Goal: Book appointment/travel/reservation

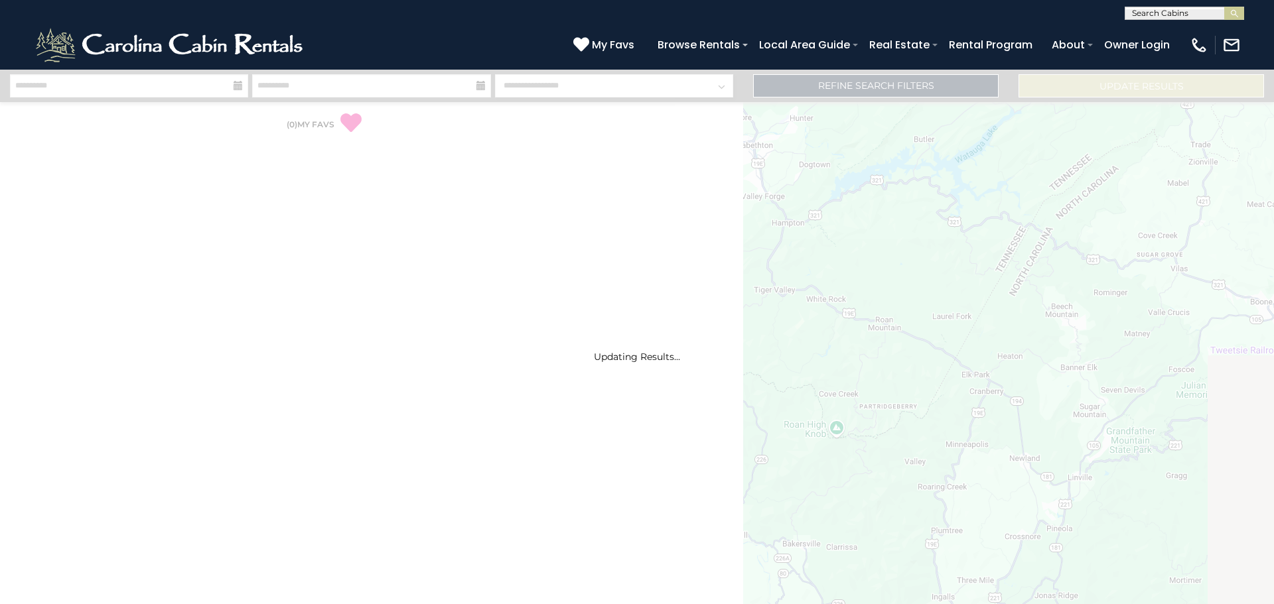
select select "*"
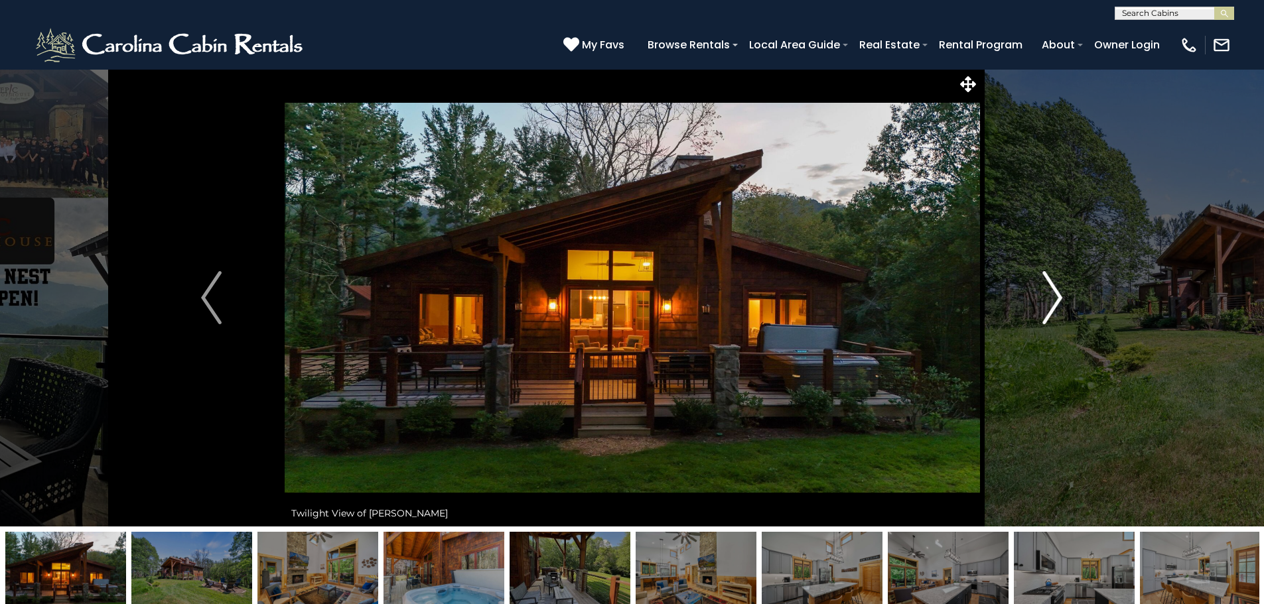
click at [1052, 301] on img "Next" at bounding box center [1052, 297] width 20 height 53
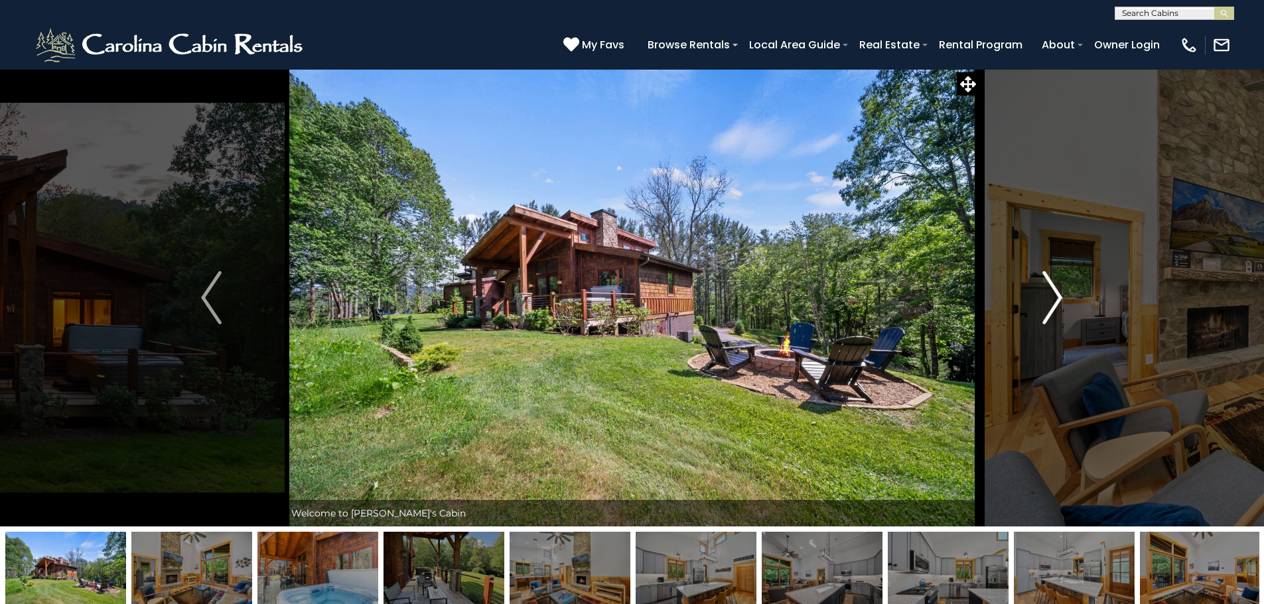
click at [1053, 304] on img "Next" at bounding box center [1052, 297] width 20 height 53
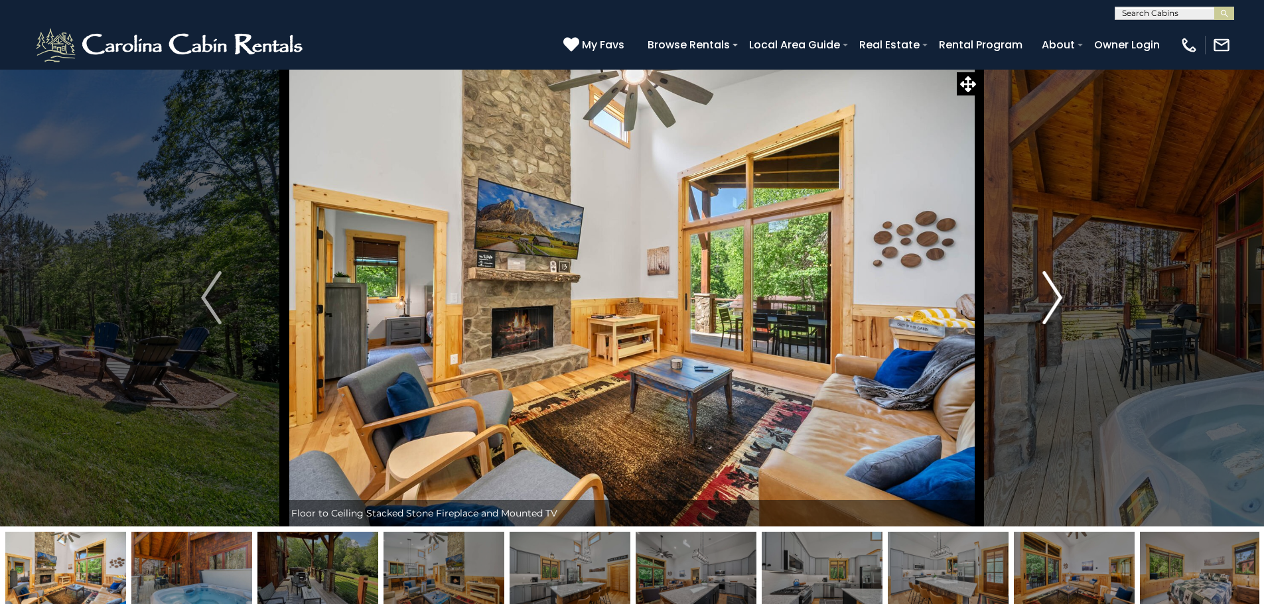
click at [1053, 304] on img "Next" at bounding box center [1052, 297] width 20 height 53
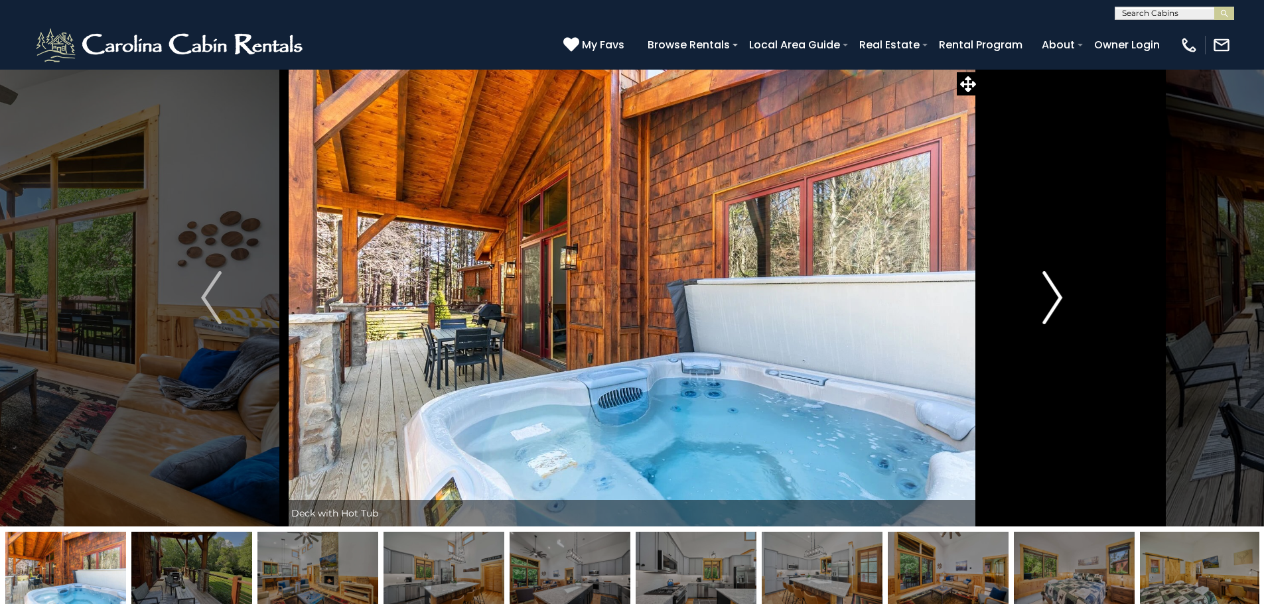
click at [1053, 304] on img "Next" at bounding box center [1052, 297] width 20 height 53
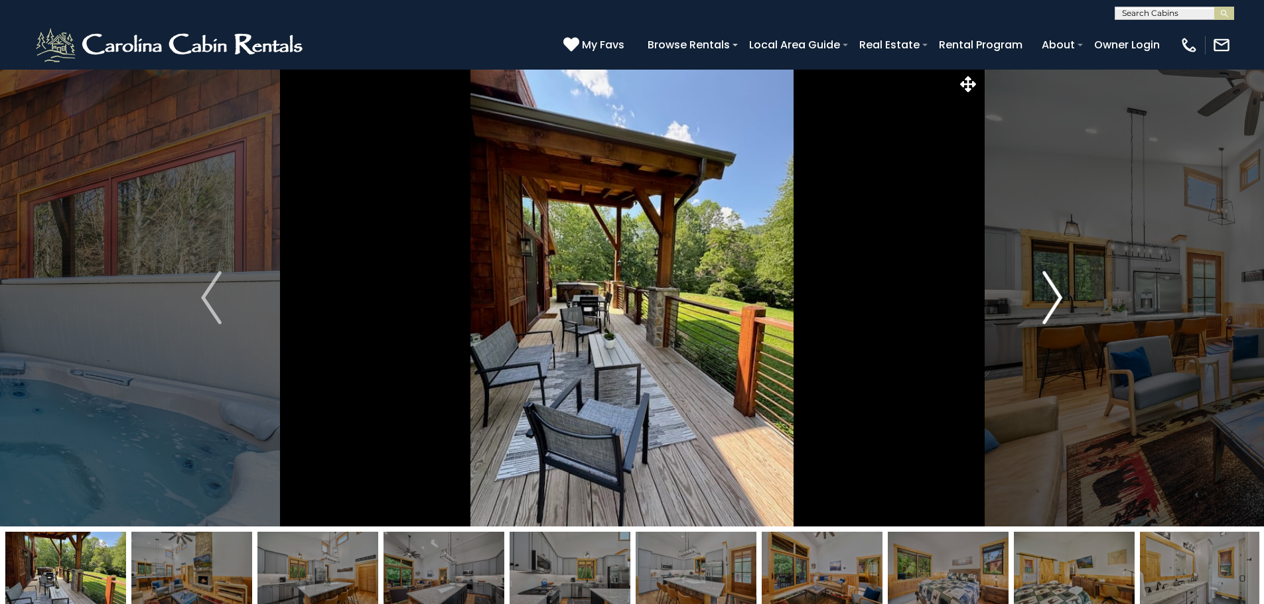
click at [1053, 304] on img "Next" at bounding box center [1052, 297] width 20 height 53
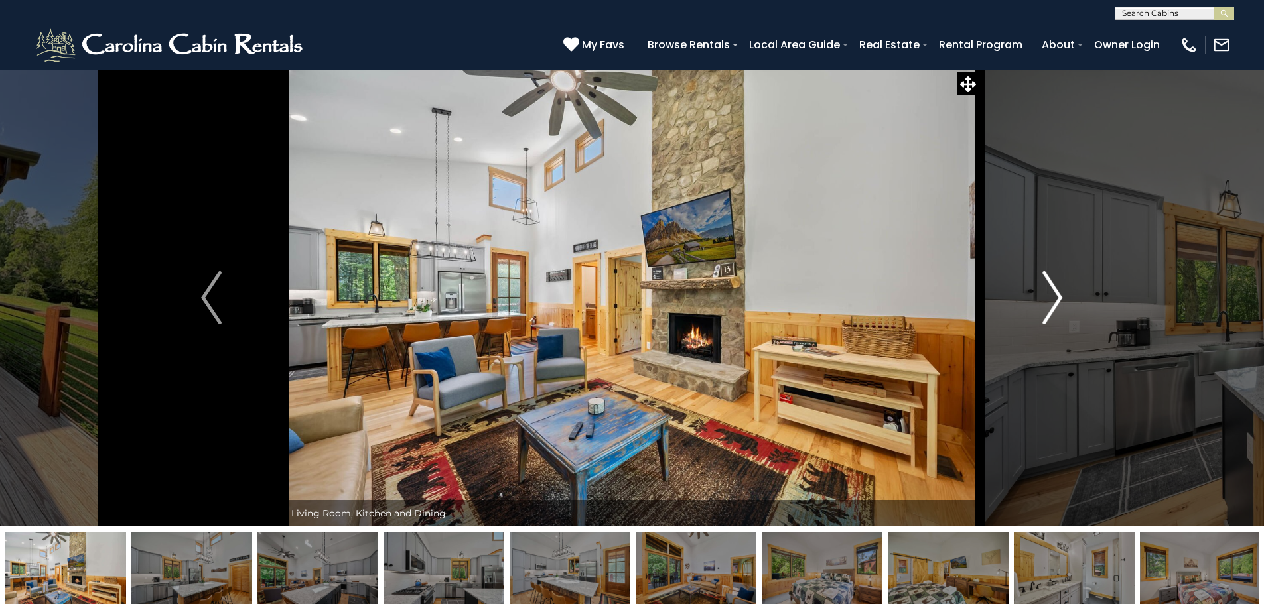
click at [1053, 304] on img "Next" at bounding box center [1052, 297] width 20 height 53
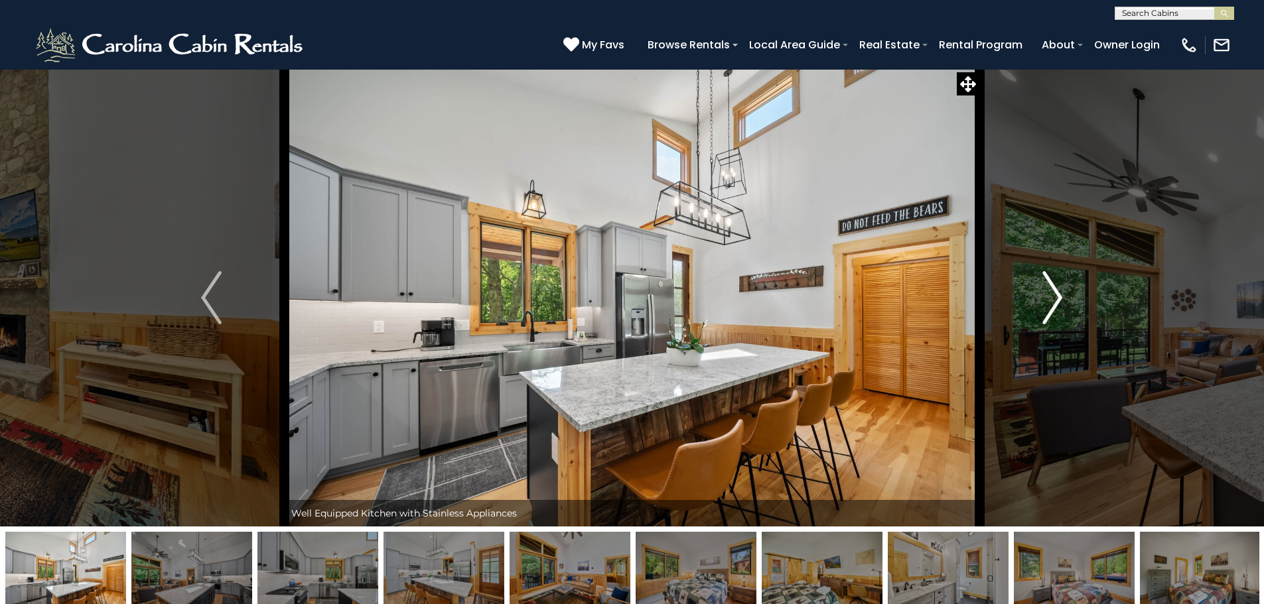
click at [1053, 304] on img "Next" at bounding box center [1052, 297] width 20 height 53
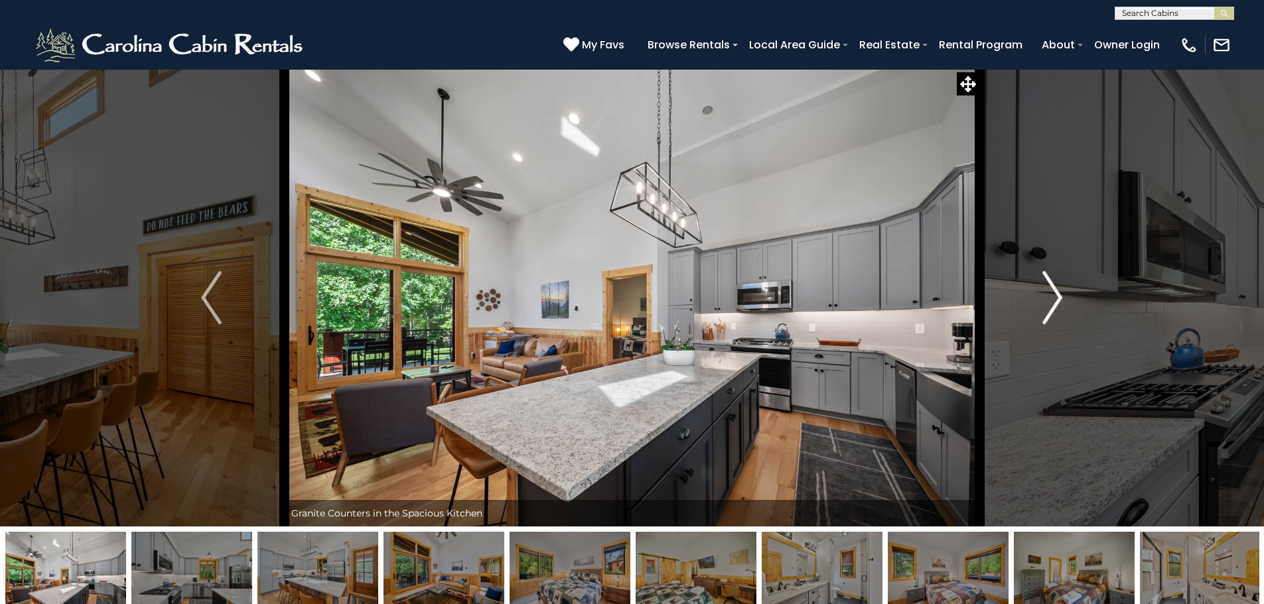
click at [1053, 304] on img "Next" at bounding box center [1052, 297] width 20 height 53
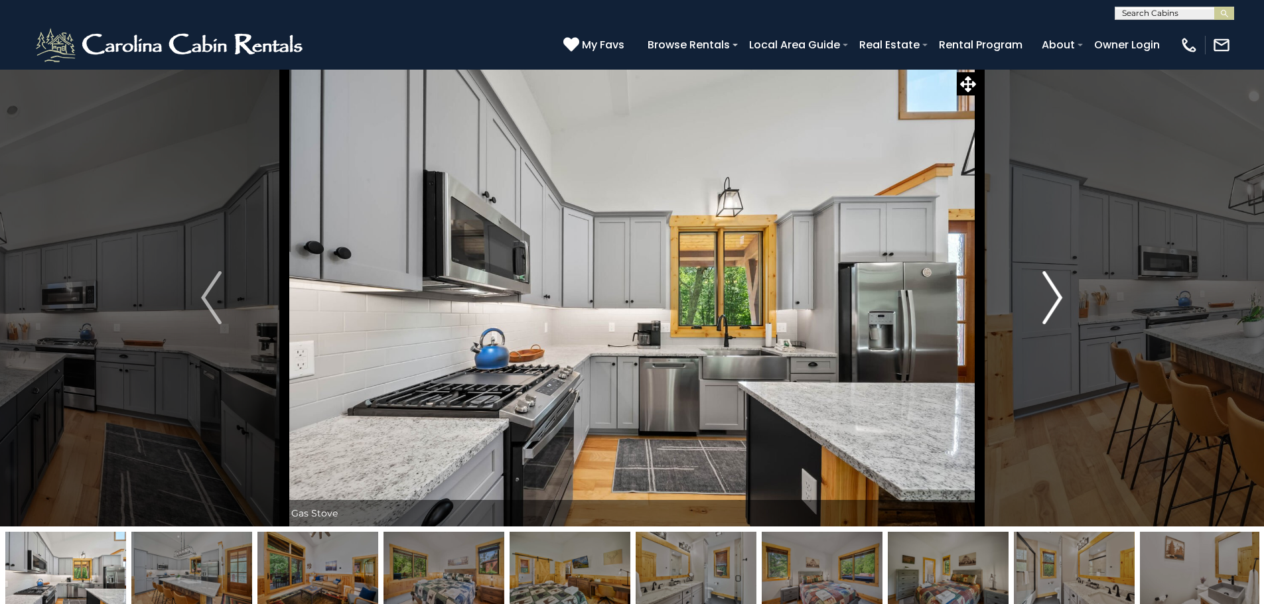
click at [1053, 304] on img "Next" at bounding box center [1052, 297] width 20 height 53
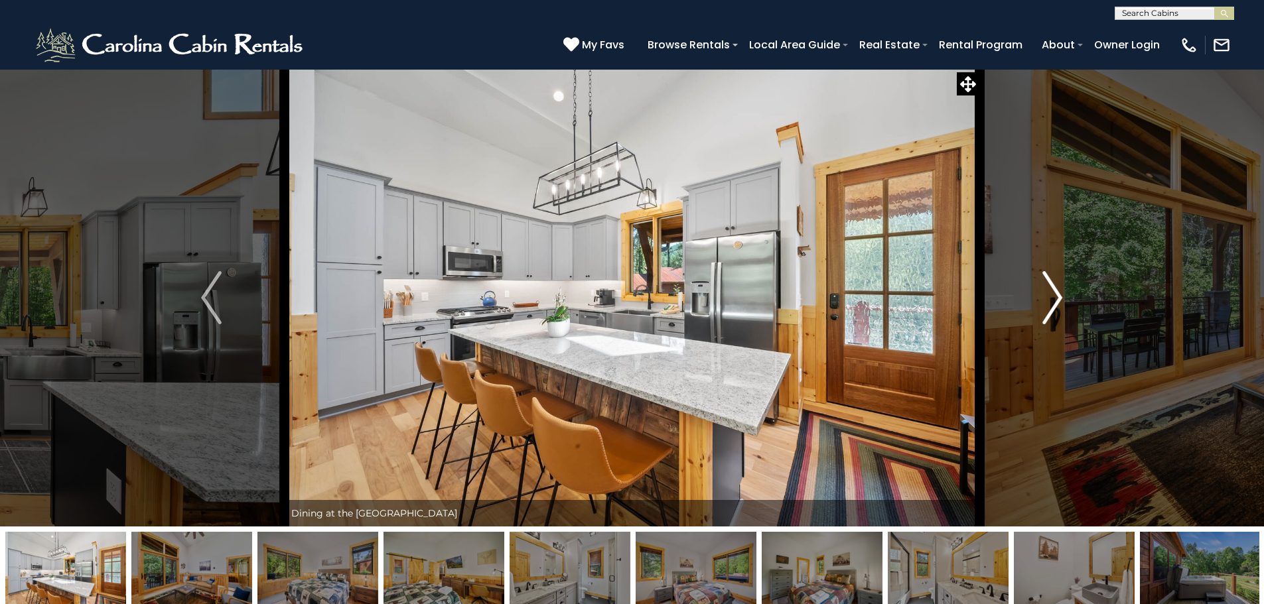
click at [1053, 304] on img "Next" at bounding box center [1052, 297] width 20 height 53
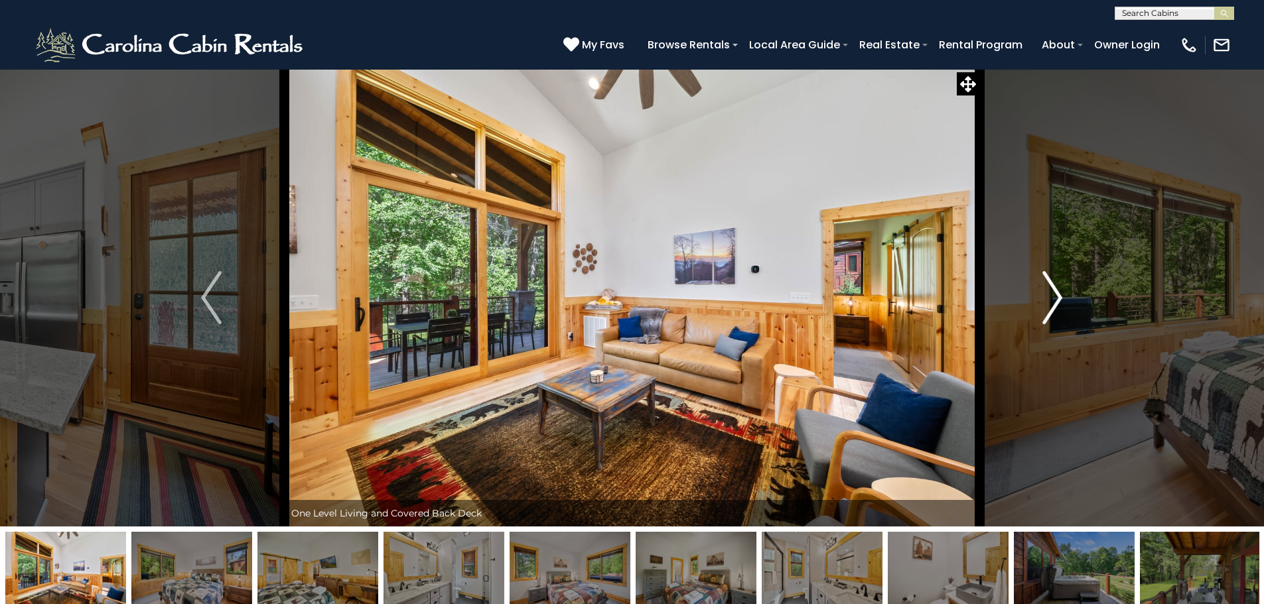
click at [1053, 304] on img "Next" at bounding box center [1052, 297] width 20 height 53
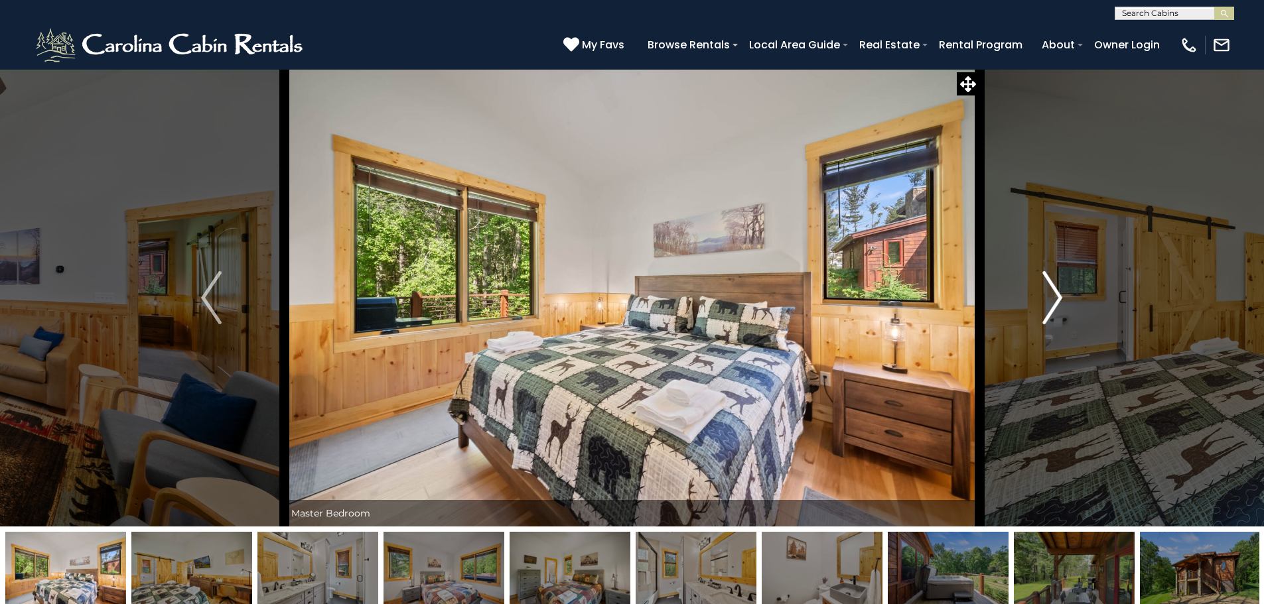
click at [1053, 304] on img "Next" at bounding box center [1052, 297] width 20 height 53
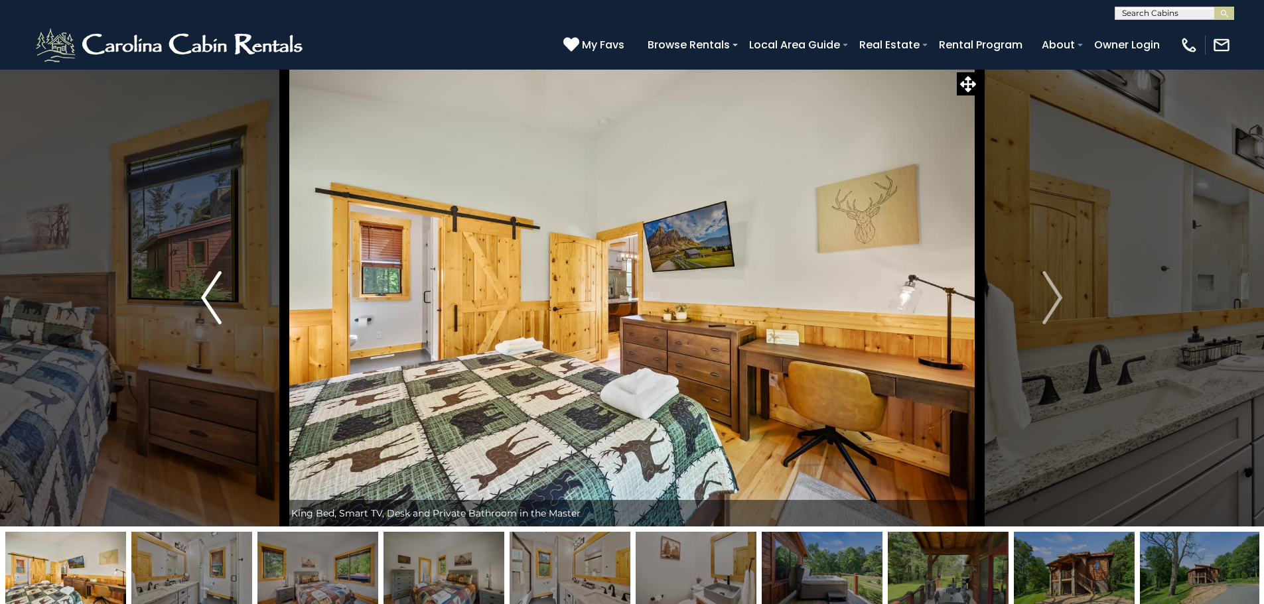
click at [206, 292] on img "Previous" at bounding box center [211, 297] width 20 height 53
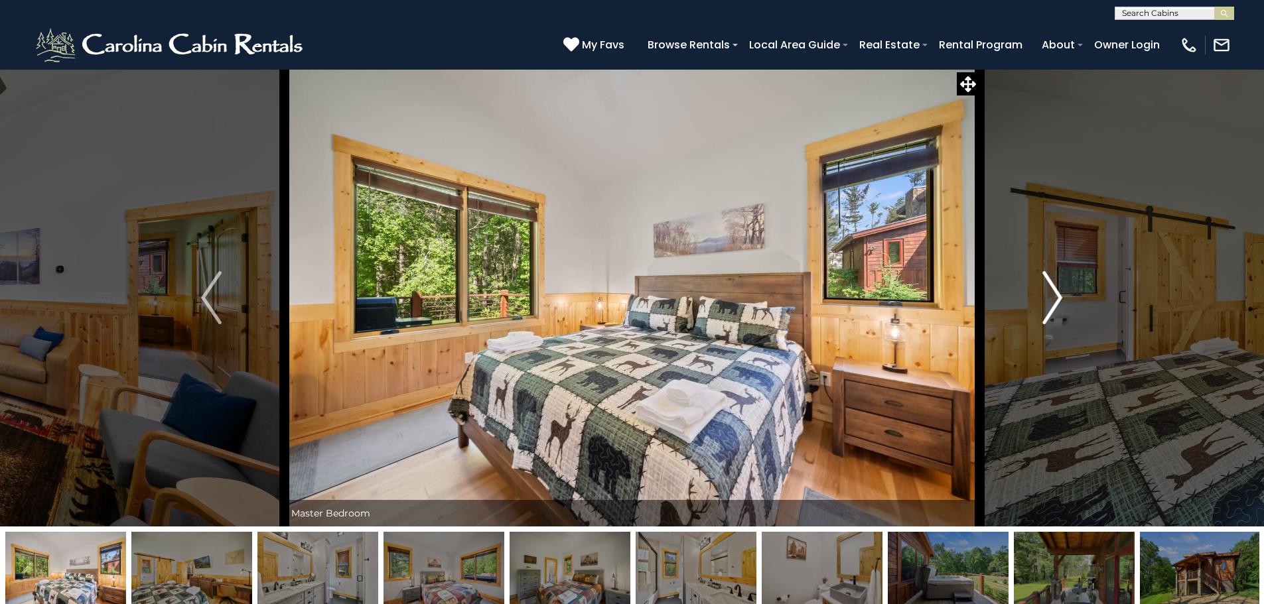
click at [1059, 301] on img "Next" at bounding box center [1052, 297] width 20 height 53
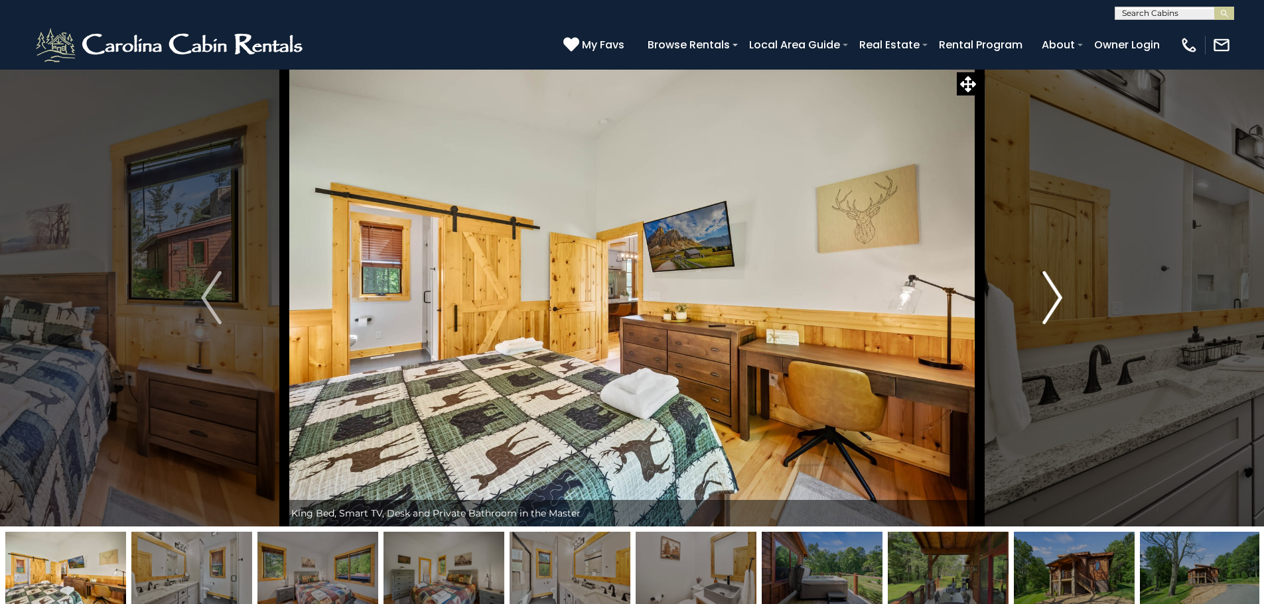
click at [1059, 301] on img "Next" at bounding box center [1052, 297] width 20 height 53
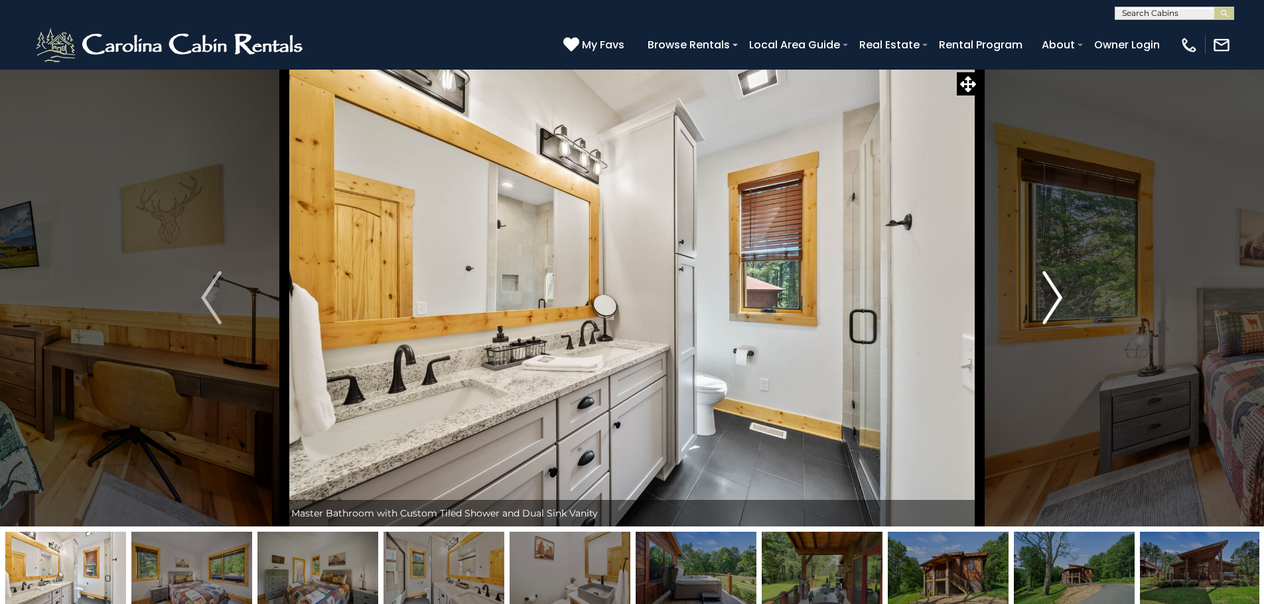
click at [1059, 301] on img "Next" at bounding box center [1052, 297] width 20 height 53
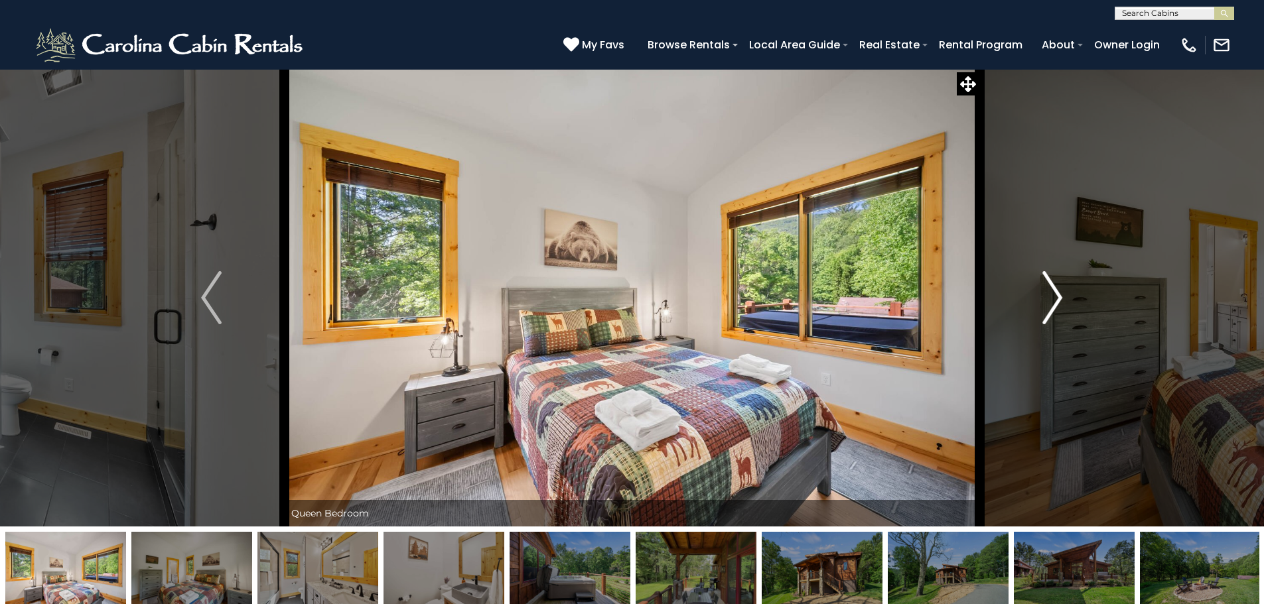
click at [1059, 301] on img "Next" at bounding box center [1052, 297] width 20 height 53
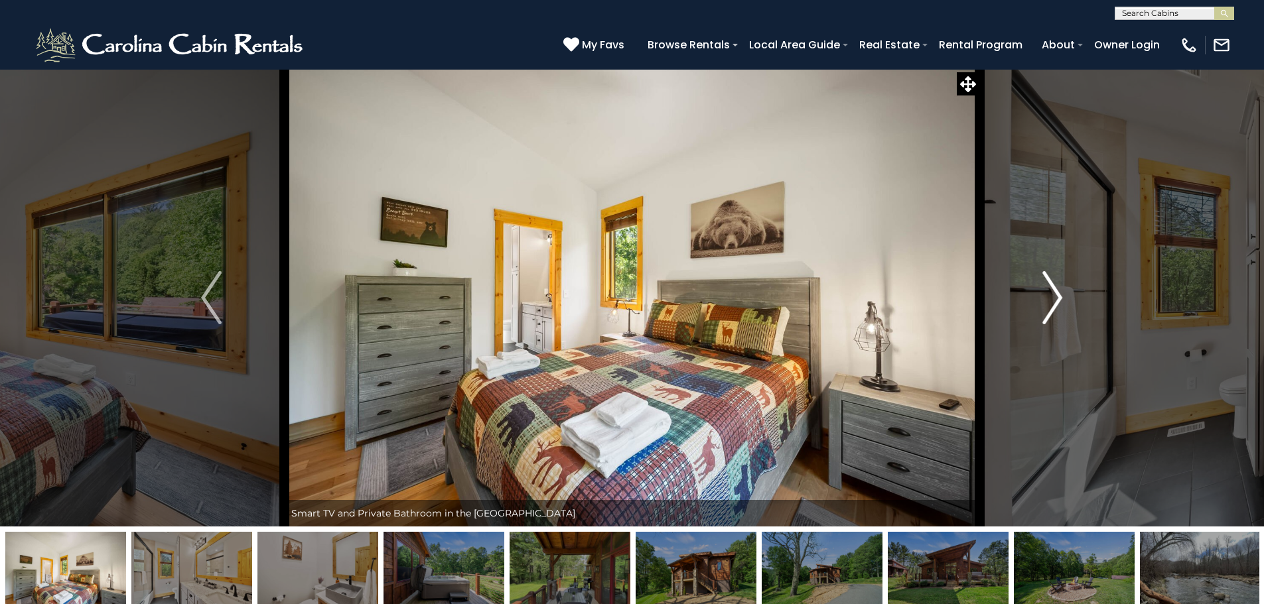
click at [1059, 301] on img "Next" at bounding box center [1052, 297] width 20 height 53
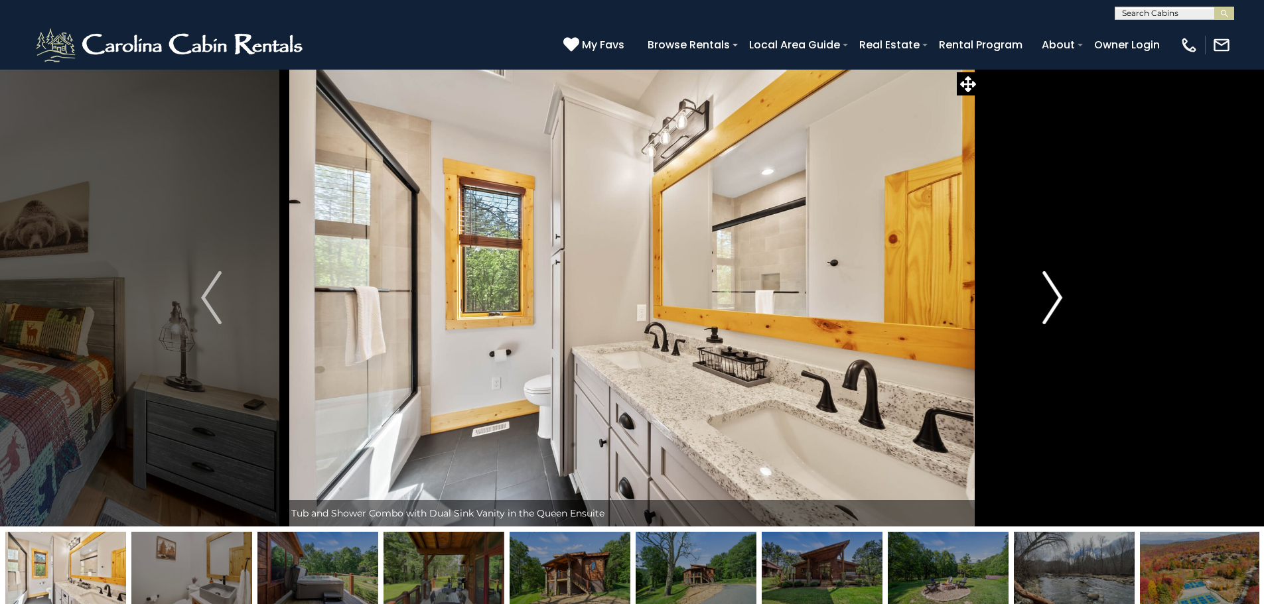
click at [1059, 301] on img "Next" at bounding box center [1052, 297] width 20 height 53
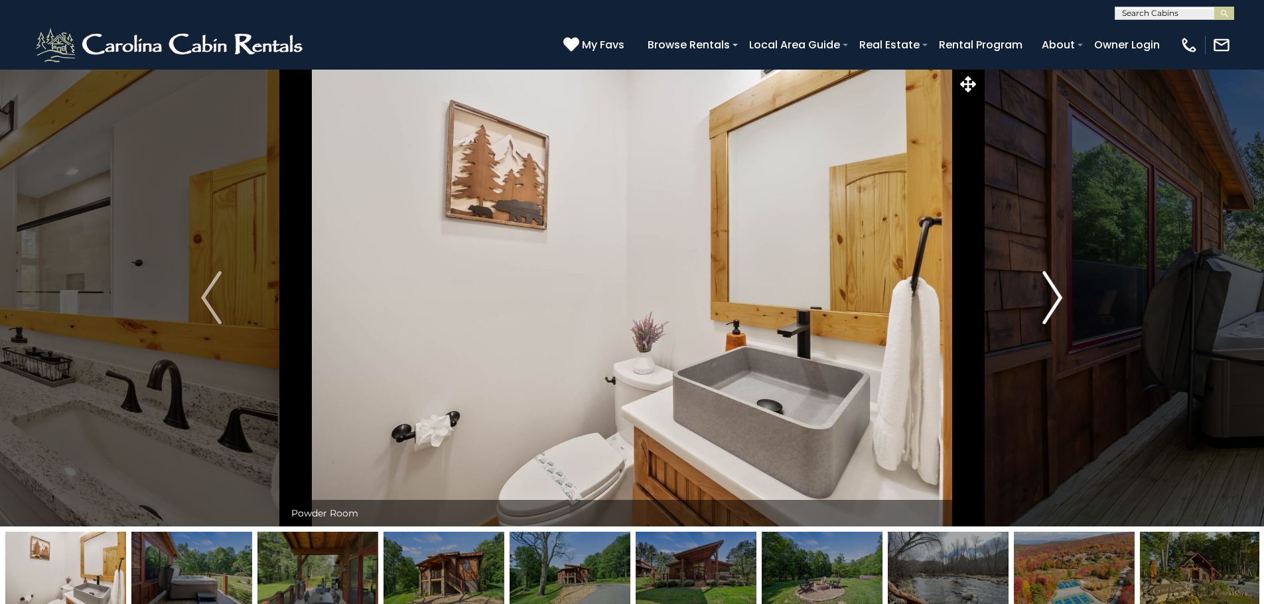
click at [1059, 301] on img "Next" at bounding box center [1052, 297] width 20 height 53
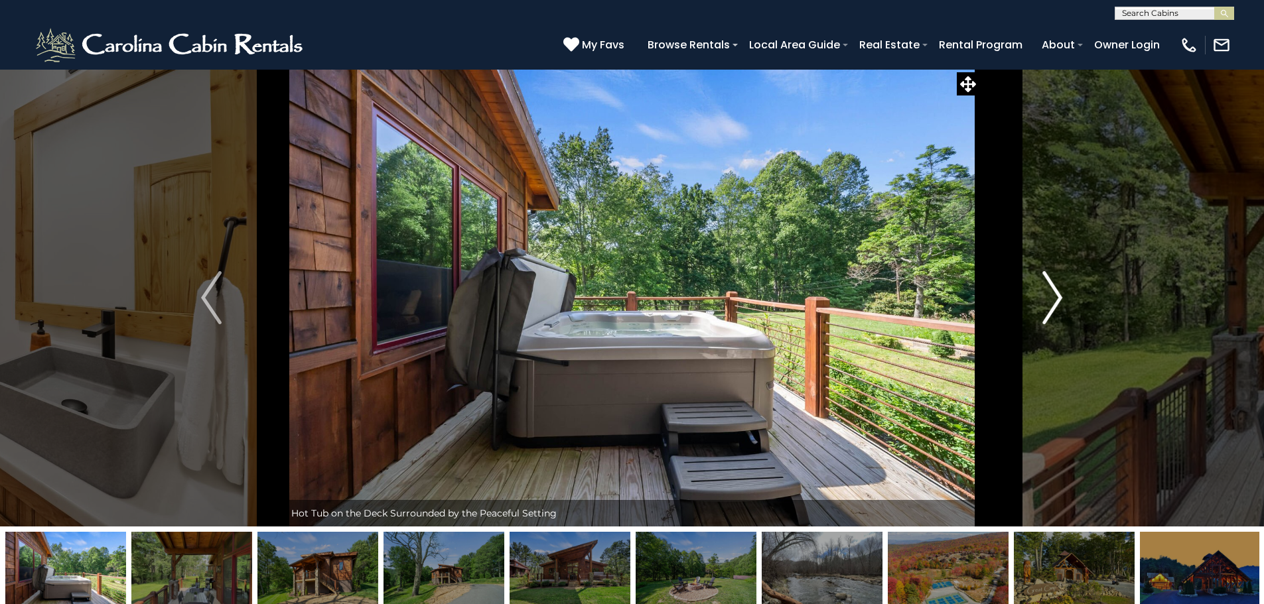
click at [1059, 301] on img "Next" at bounding box center [1052, 297] width 20 height 53
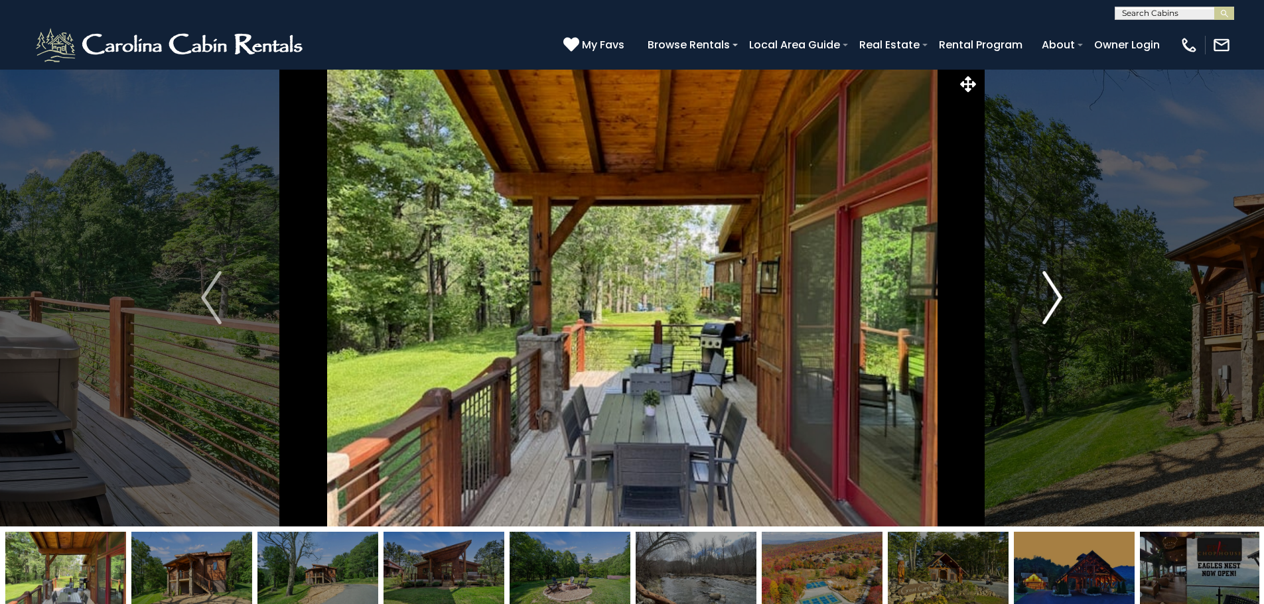
click at [1059, 301] on img "Next" at bounding box center [1052, 297] width 20 height 53
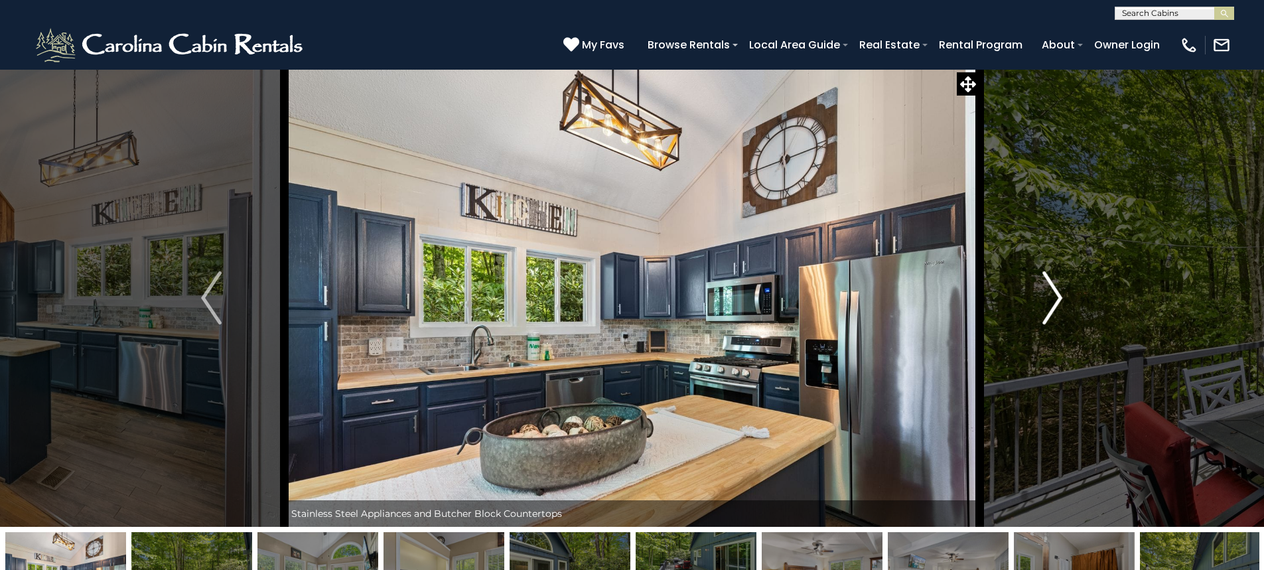
click at [1054, 301] on img "Next" at bounding box center [1052, 297] width 20 height 53
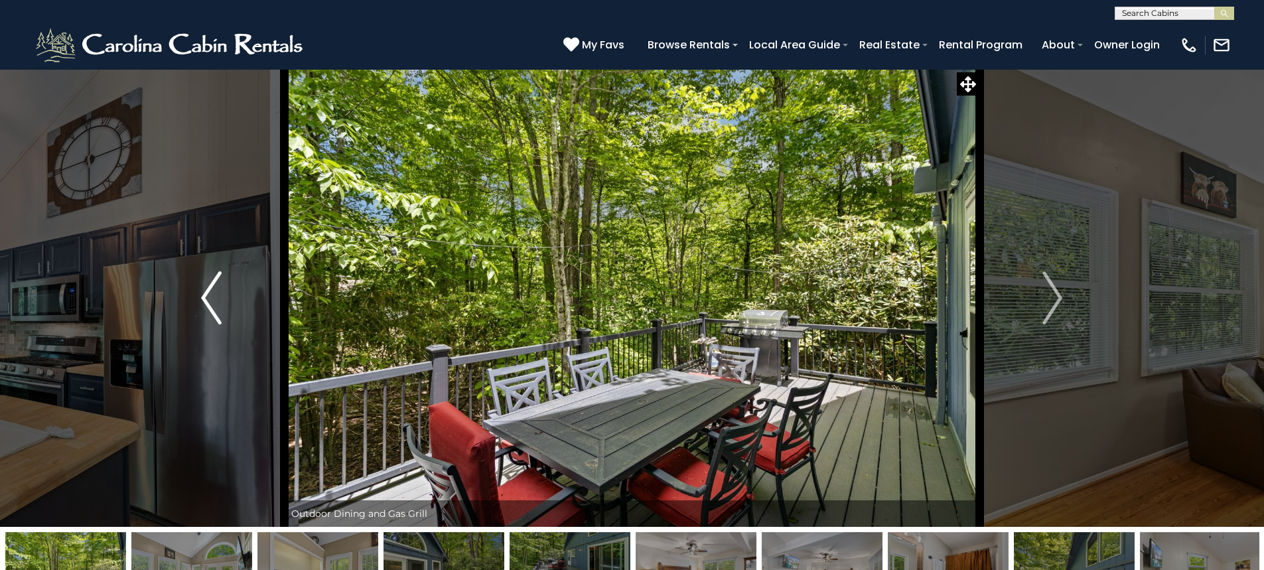
click at [203, 301] on img "Previous" at bounding box center [211, 297] width 20 height 53
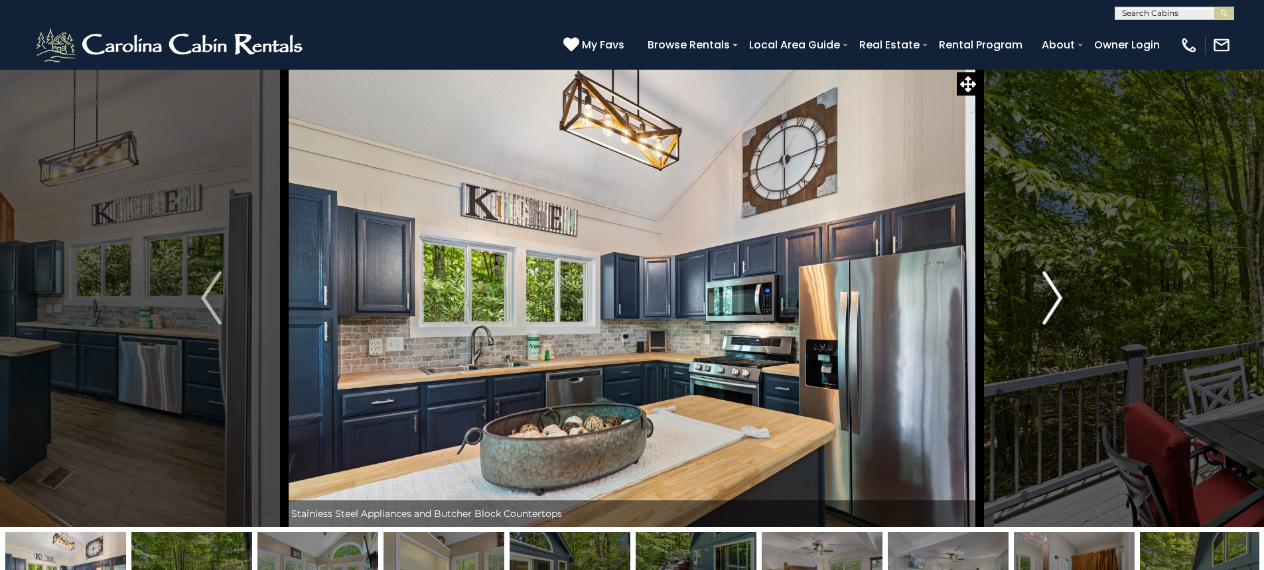
click at [1057, 305] on img "Next" at bounding box center [1052, 297] width 20 height 53
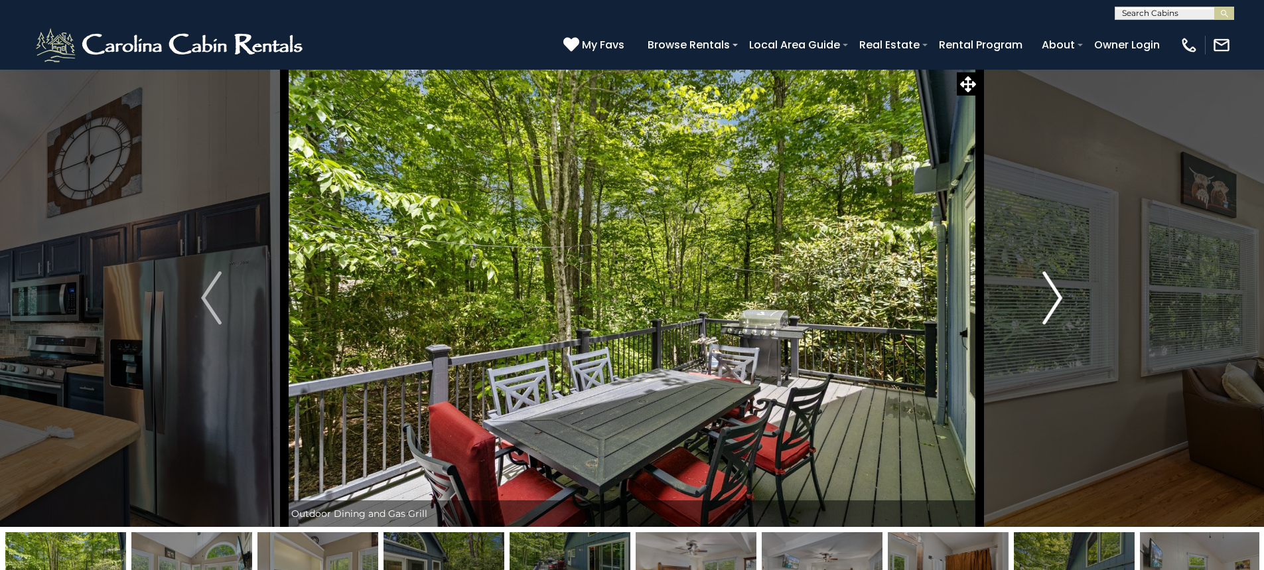
click at [1053, 304] on img "Next" at bounding box center [1052, 297] width 20 height 53
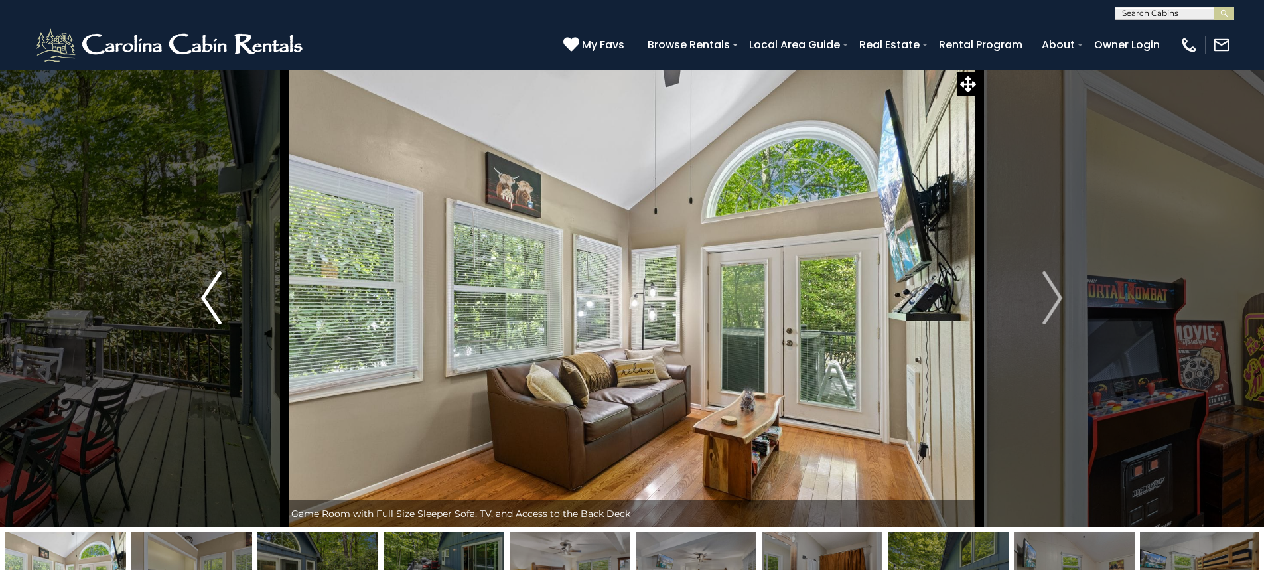
click at [207, 295] on img "Previous" at bounding box center [211, 297] width 20 height 53
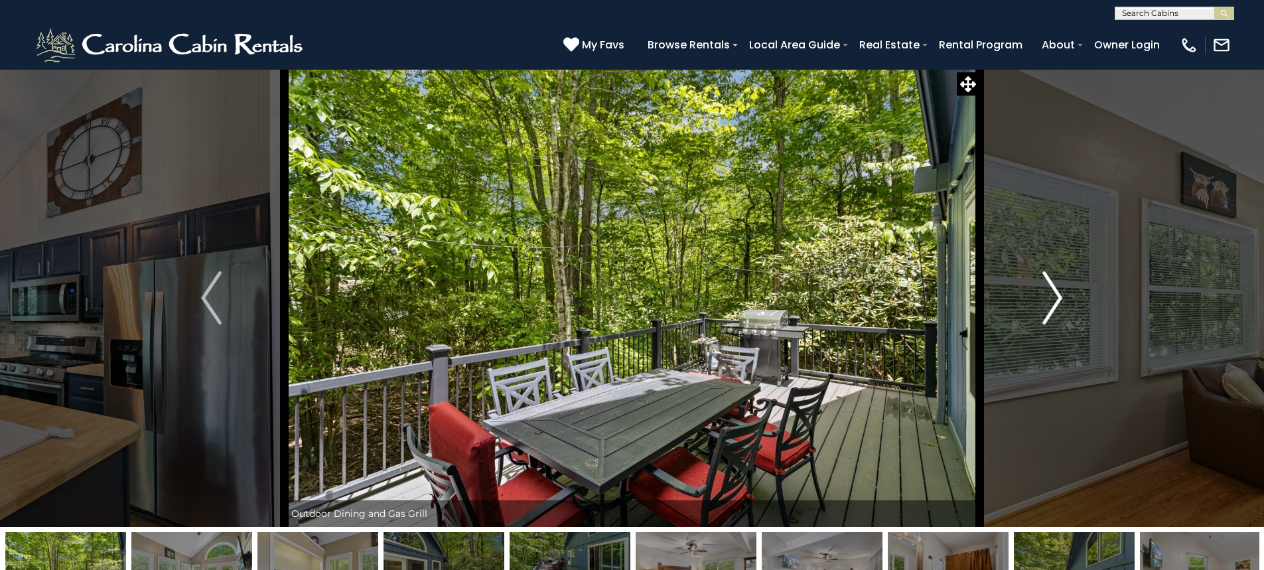
click at [1055, 301] on img "Next" at bounding box center [1052, 297] width 20 height 53
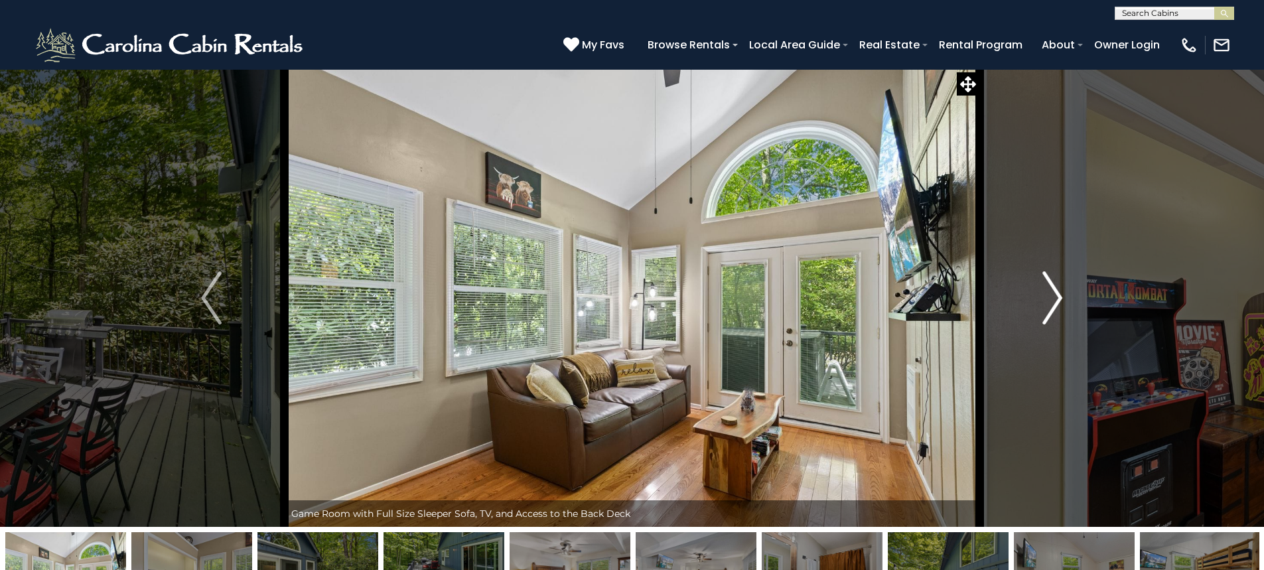
click at [1055, 301] on img "Next" at bounding box center [1052, 297] width 20 height 53
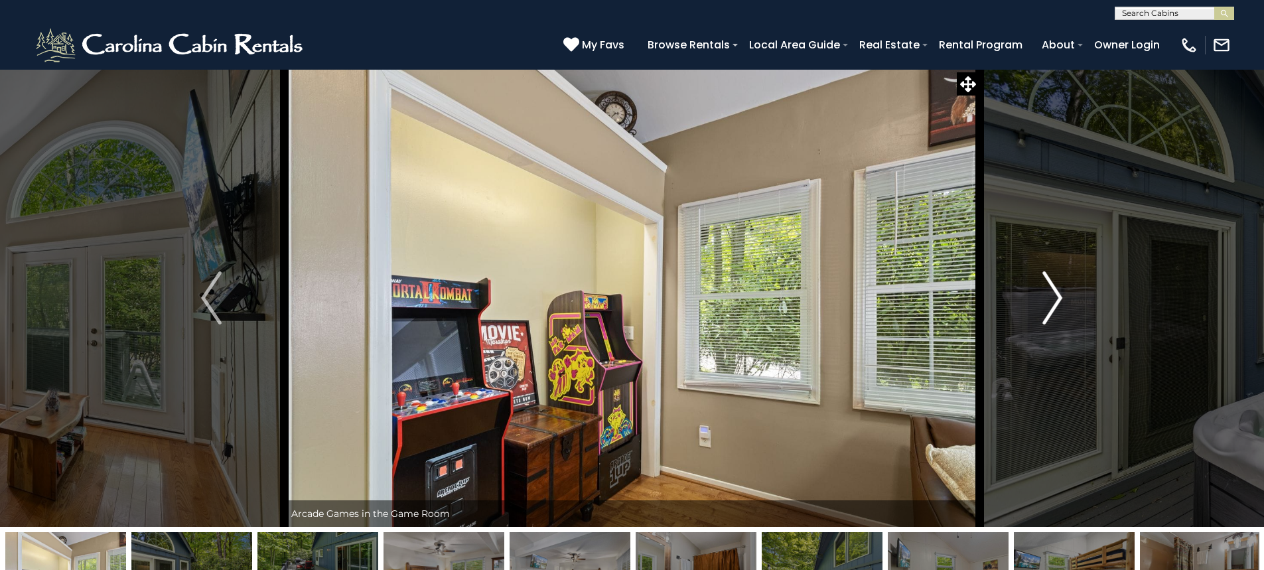
click at [1055, 301] on img "Next" at bounding box center [1052, 297] width 20 height 53
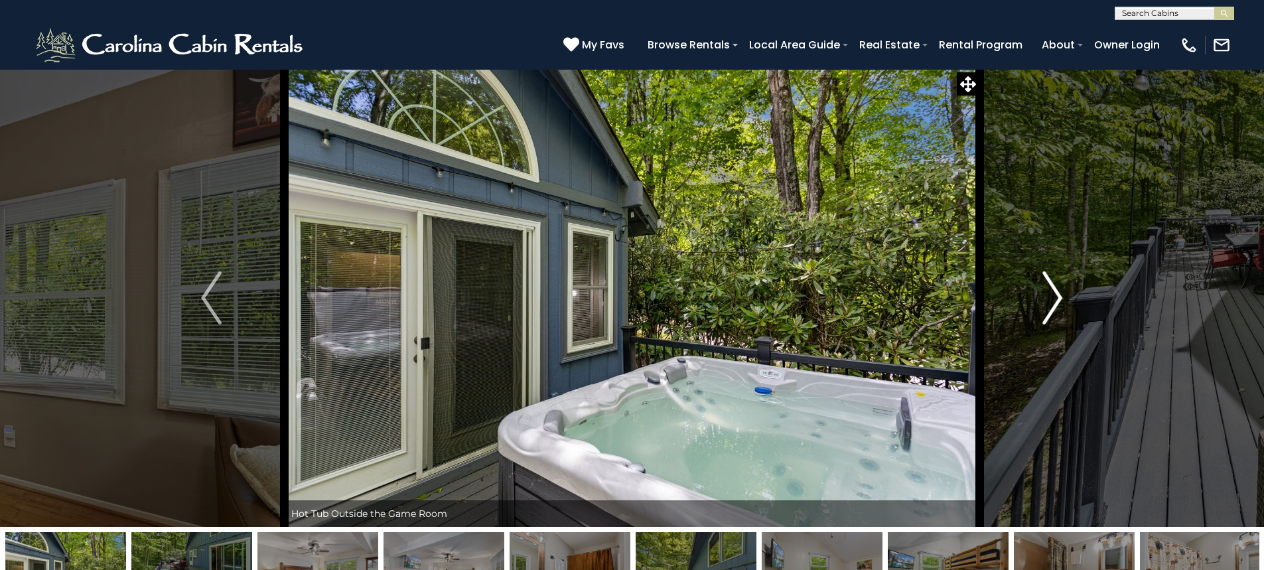
click at [1055, 301] on img "Next" at bounding box center [1052, 297] width 20 height 53
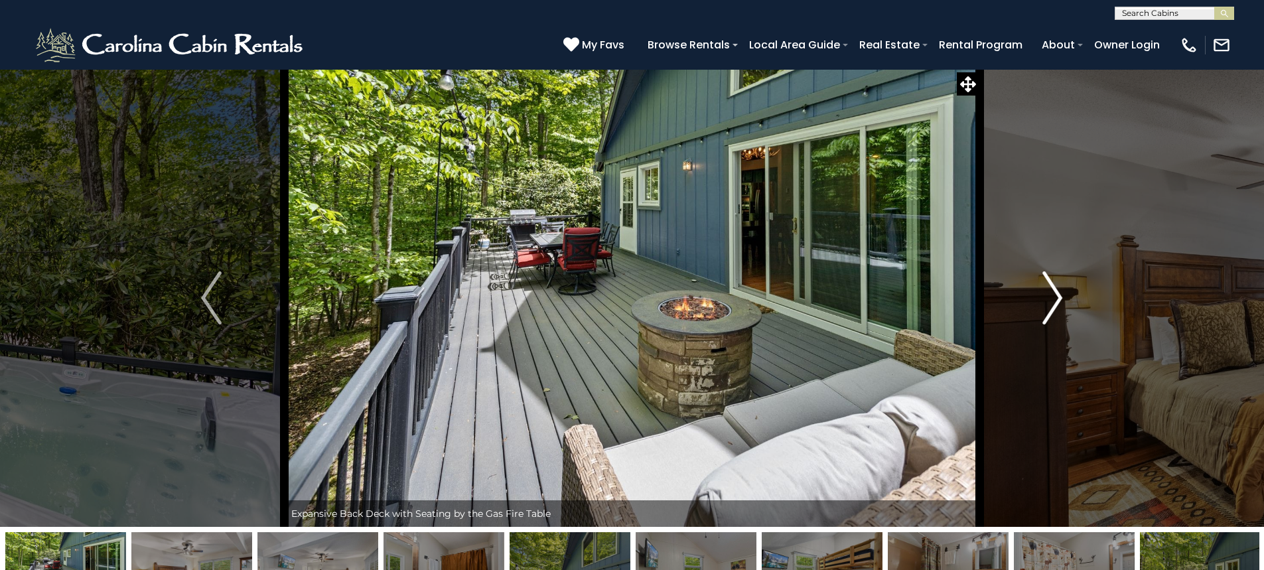
click at [1055, 301] on img "Next" at bounding box center [1052, 297] width 20 height 53
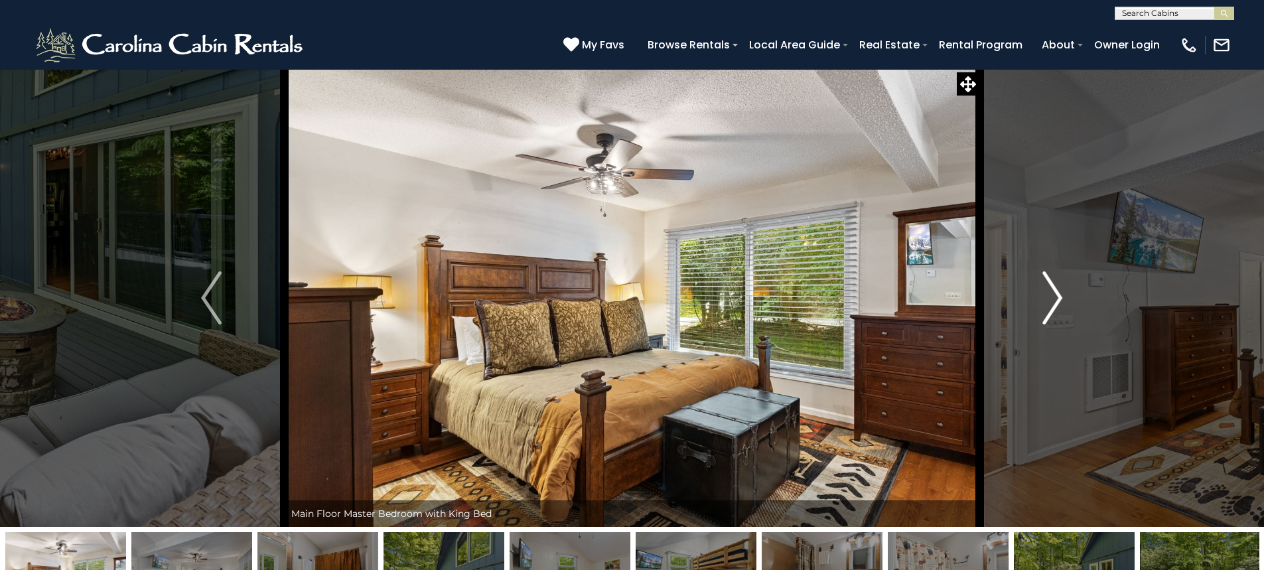
click at [1055, 301] on img "Next" at bounding box center [1052, 297] width 20 height 53
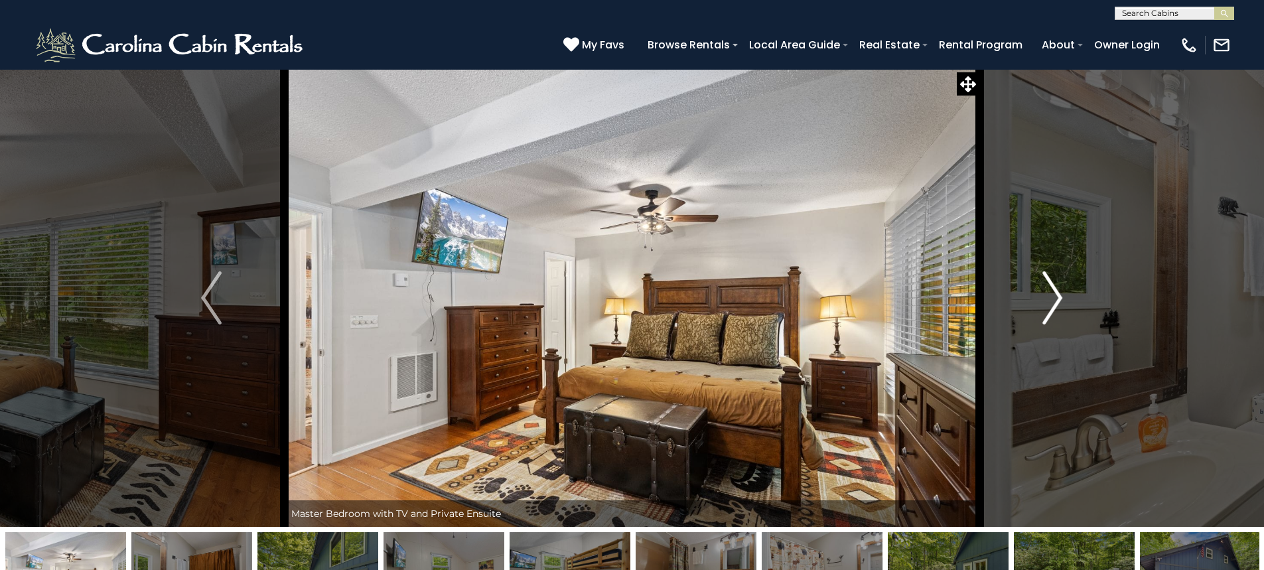
click at [1055, 301] on img "Next" at bounding box center [1052, 297] width 20 height 53
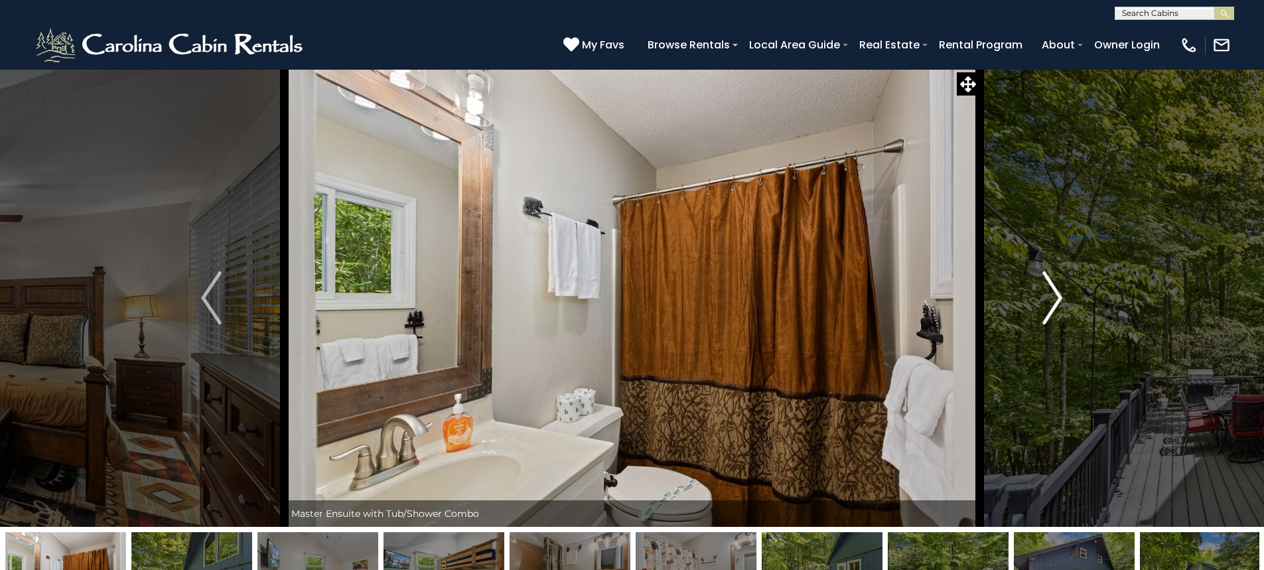
click at [1055, 301] on img "Next" at bounding box center [1052, 297] width 20 height 53
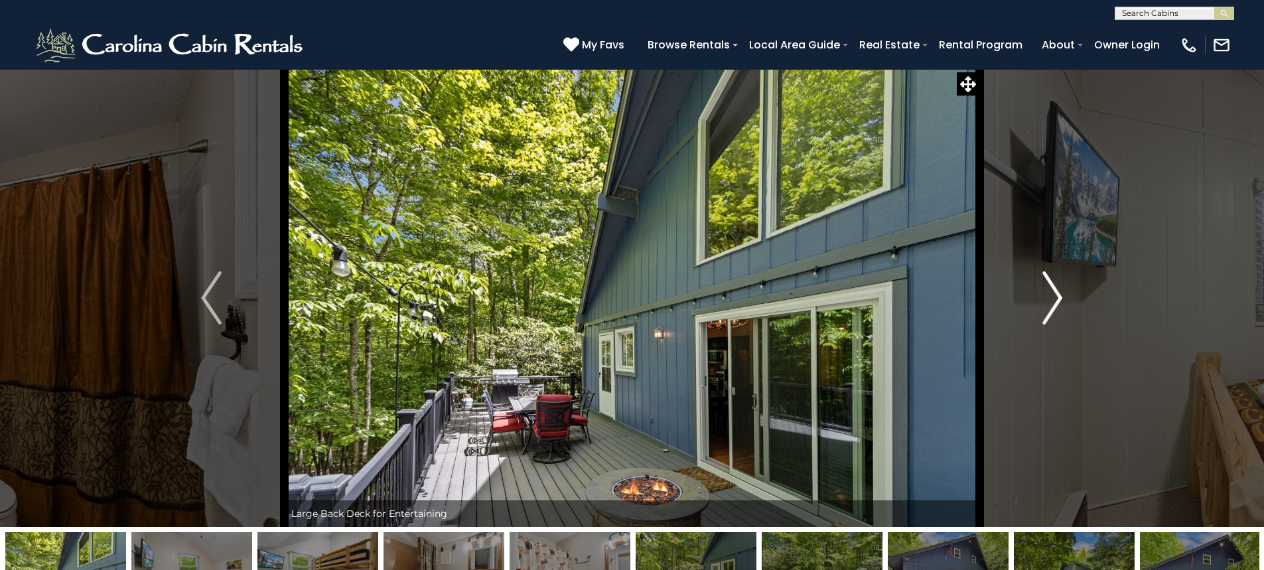
click at [1055, 301] on img "Next" at bounding box center [1052, 297] width 20 height 53
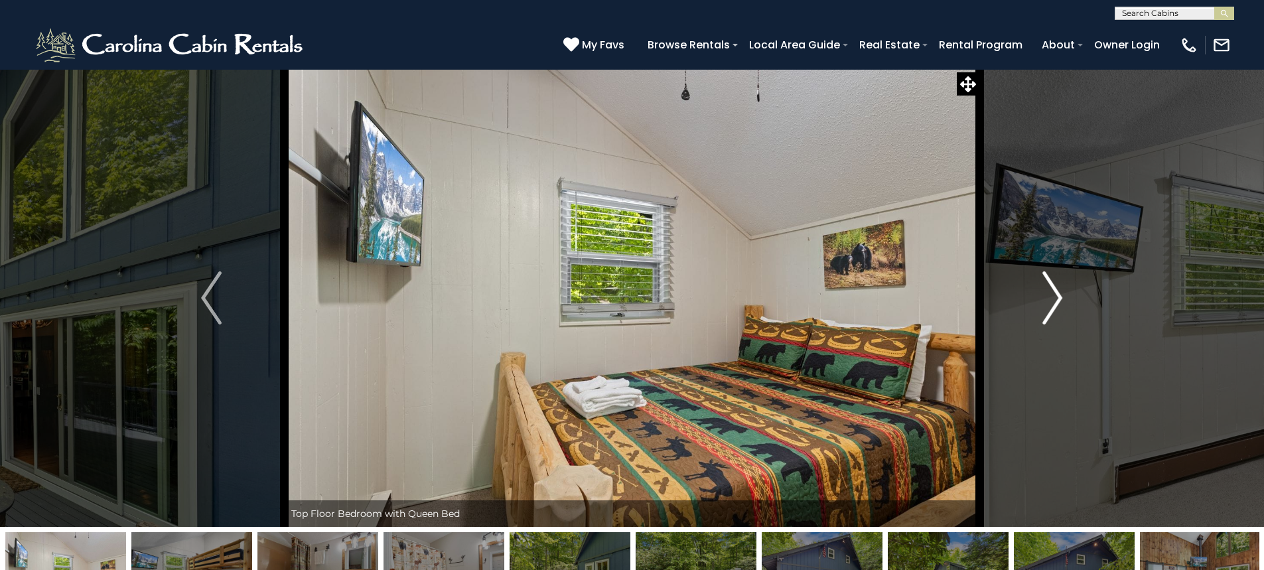
click at [1055, 301] on img "Next" at bounding box center [1052, 297] width 20 height 53
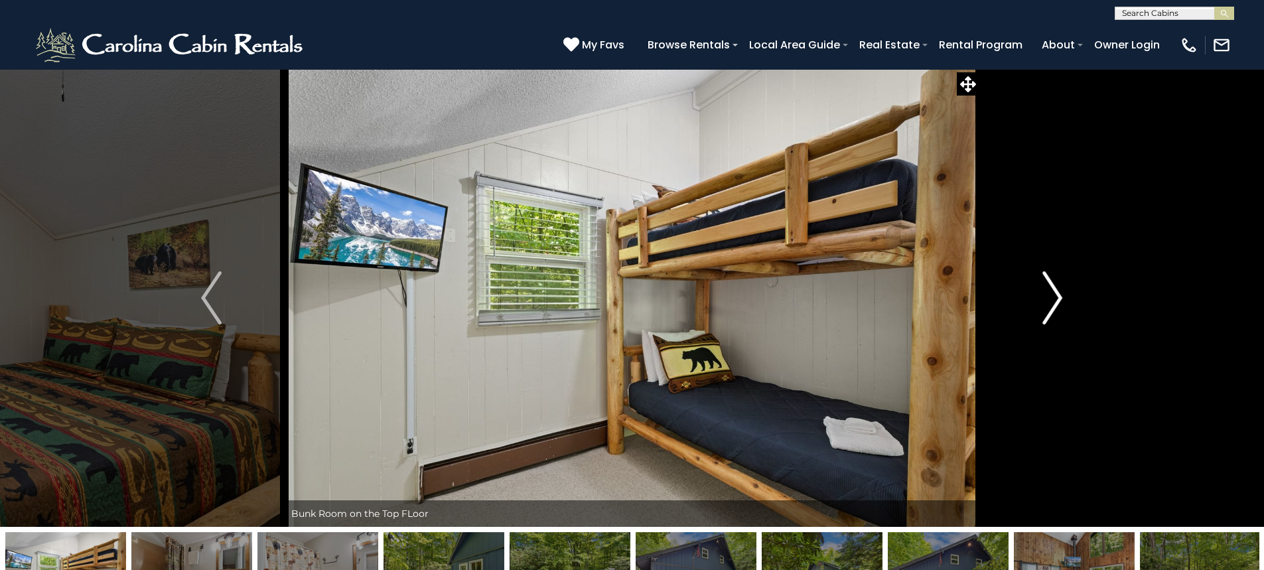
click at [1055, 301] on img "Next" at bounding box center [1052, 297] width 20 height 53
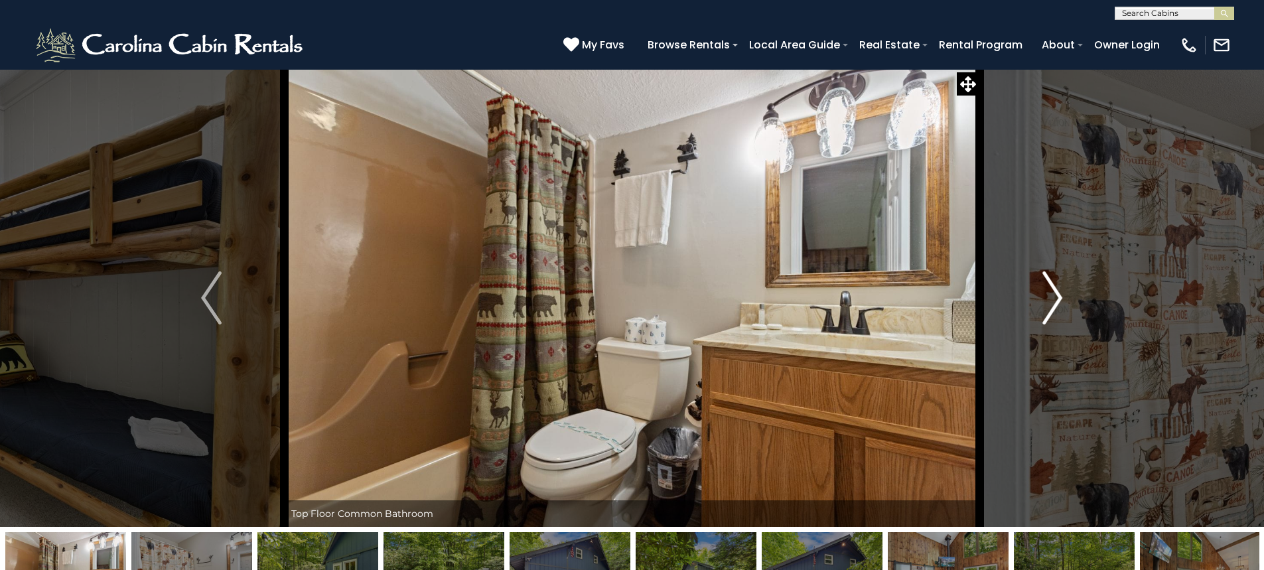
click at [1055, 301] on img "Next" at bounding box center [1052, 297] width 20 height 53
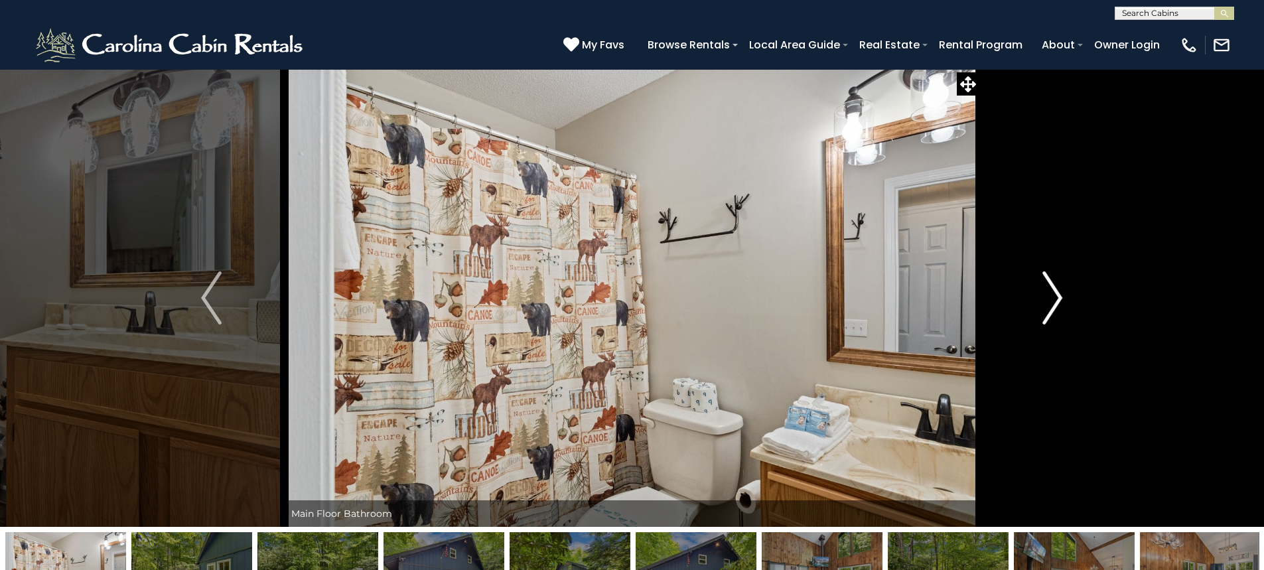
click at [1055, 301] on img "Next" at bounding box center [1052, 297] width 20 height 53
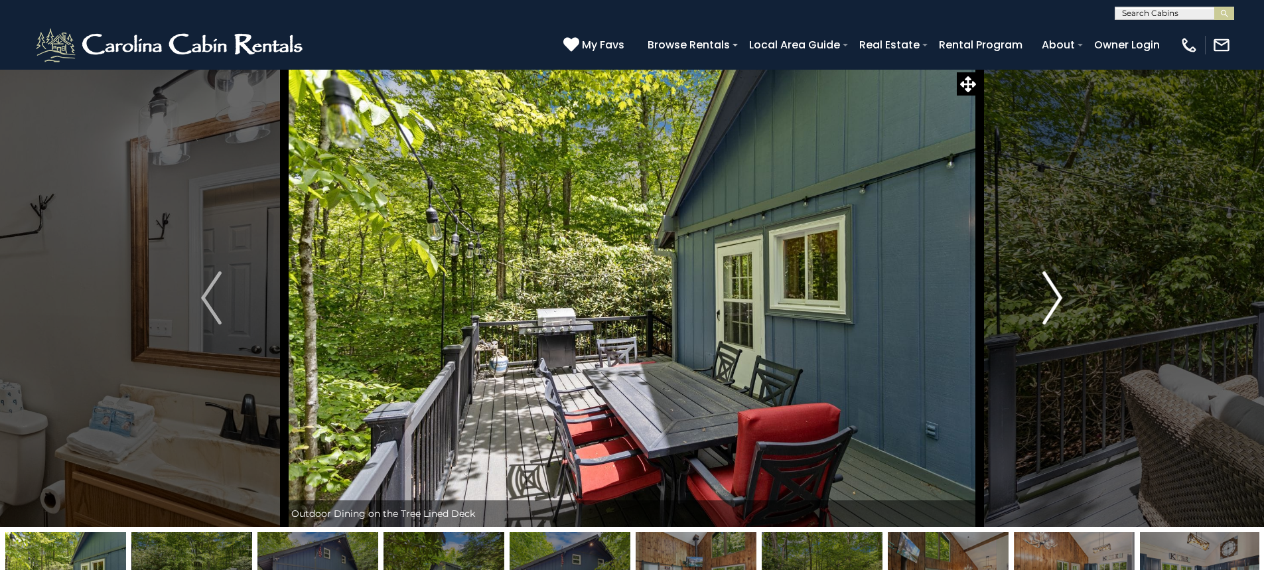
click at [1055, 301] on img "Next" at bounding box center [1052, 297] width 20 height 53
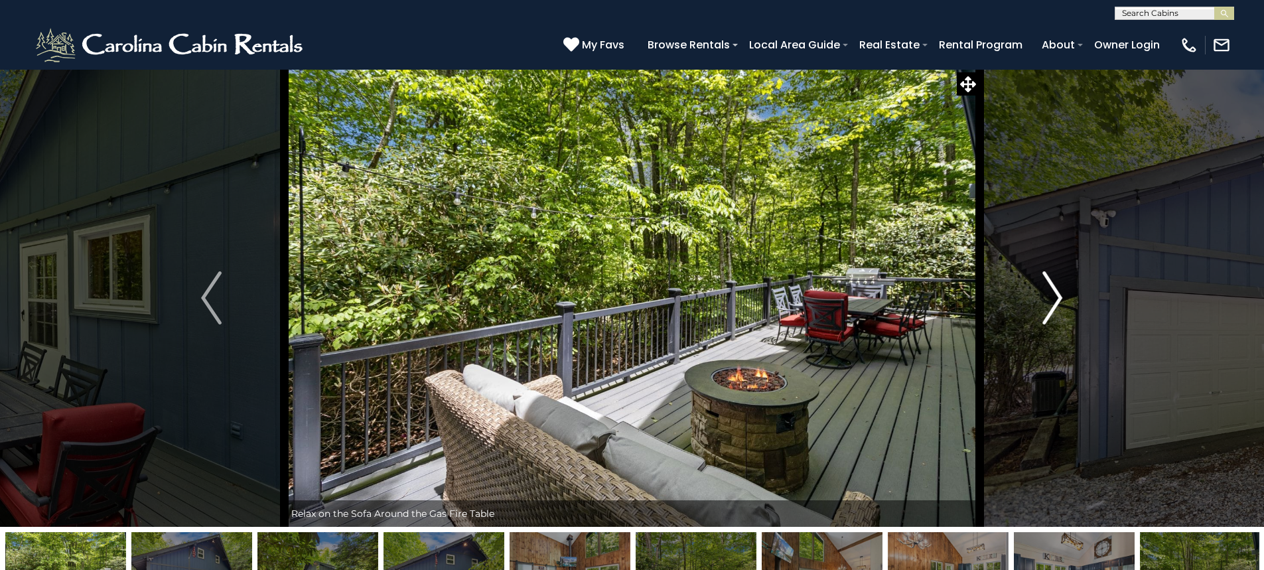
click at [1055, 301] on img "Next" at bounding box center [1052, 297] width 20 height 53
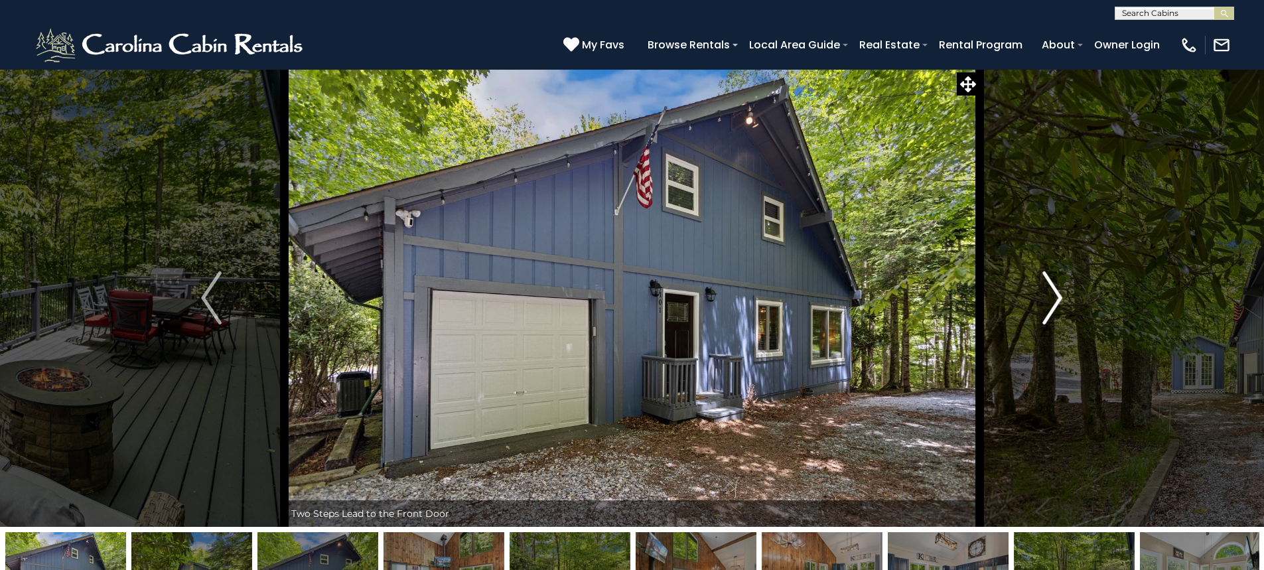
click at [1056, 303] on img "Next" at bounding box center [1052, 297] width 20 height 53
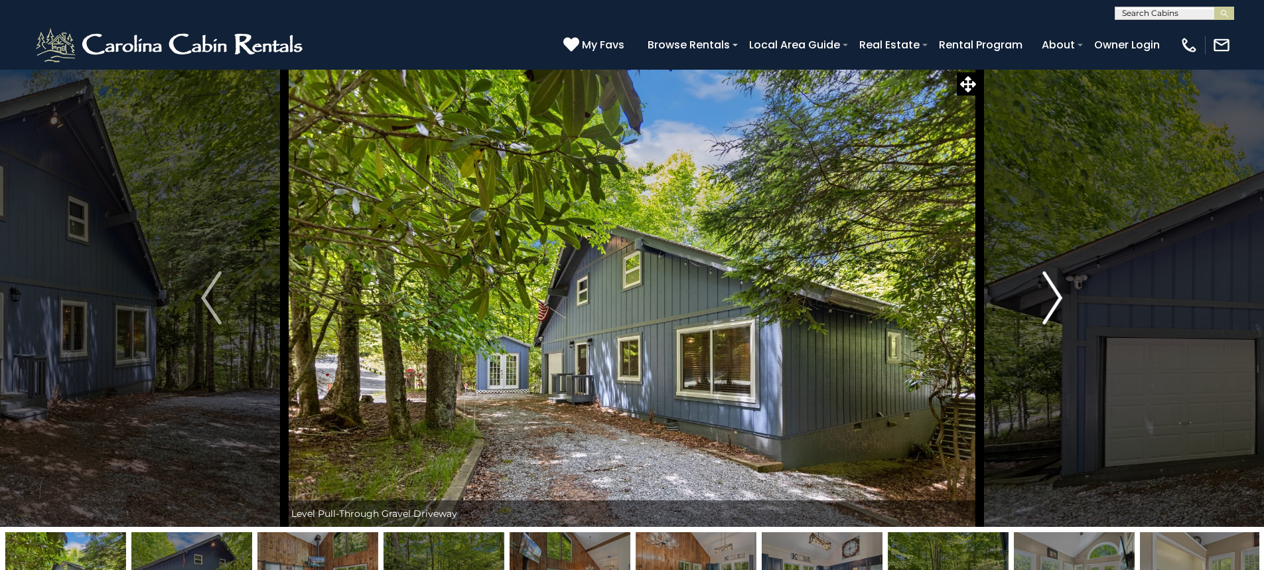
click at [1056, 303] on img "Next" at bounding box center [1052, 297] width 20 height 53
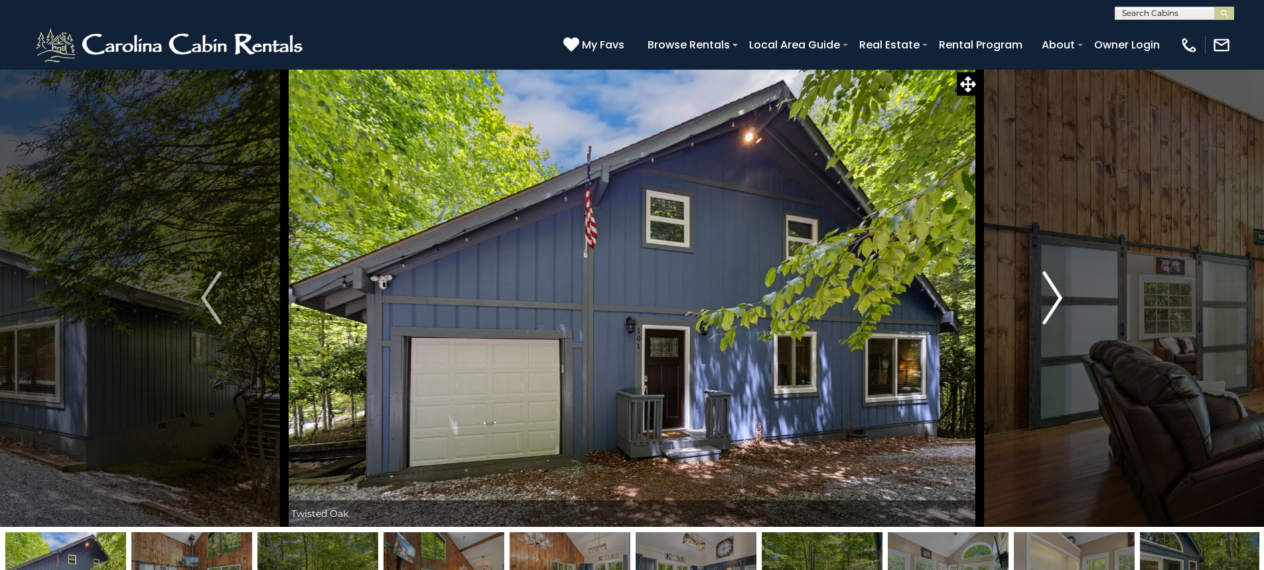
click at [1056, 303] on img "Next" at bounding box center [1052, 297] width 20 height 53
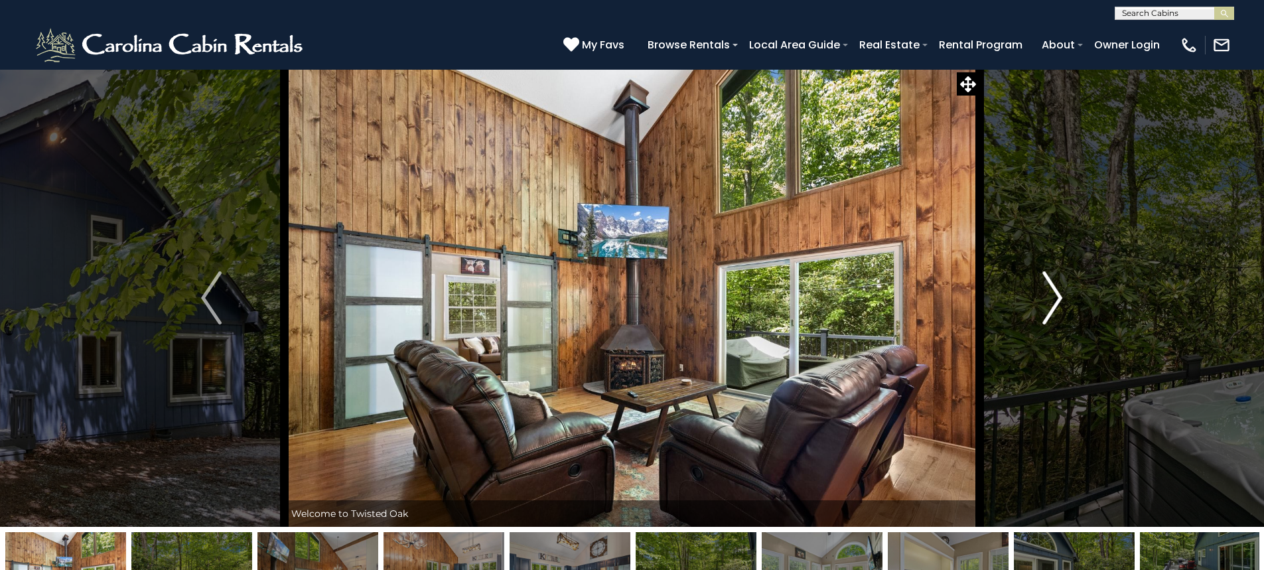
click at [1052, 302] on img "Next" at bounding box center [1052, 297] width 20 height 53
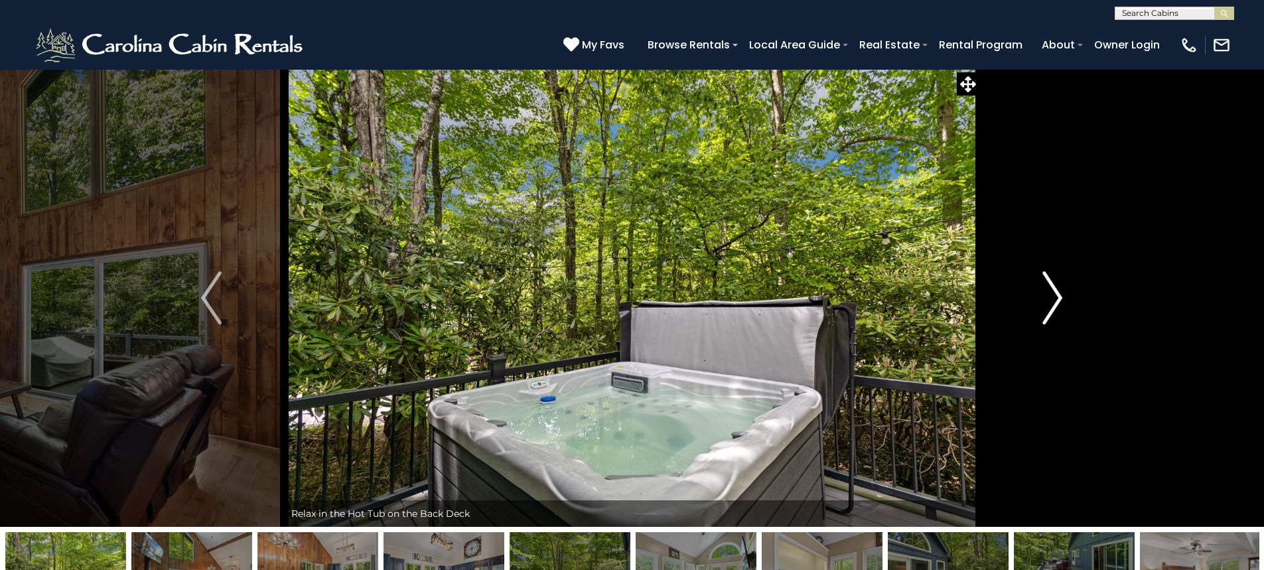
click at [1052, 301] on img "Next" at bounding box center [1052, 297] width 20 height 53
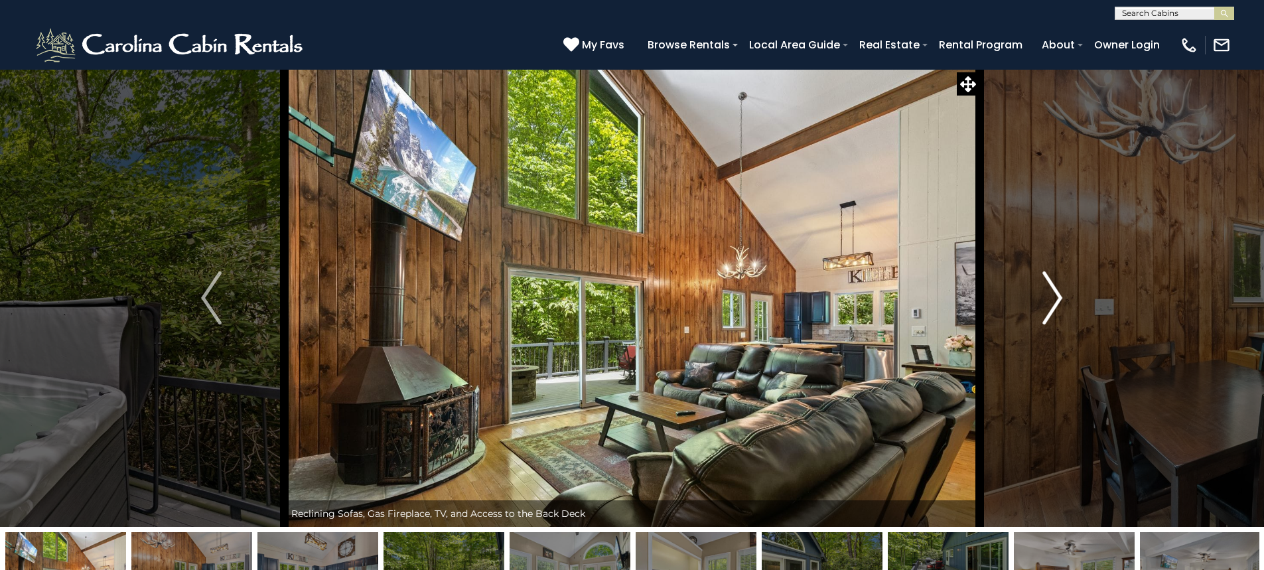
click at [1052, 303] on img "Next" at bounding box center [1052, 297] width 20 height 53
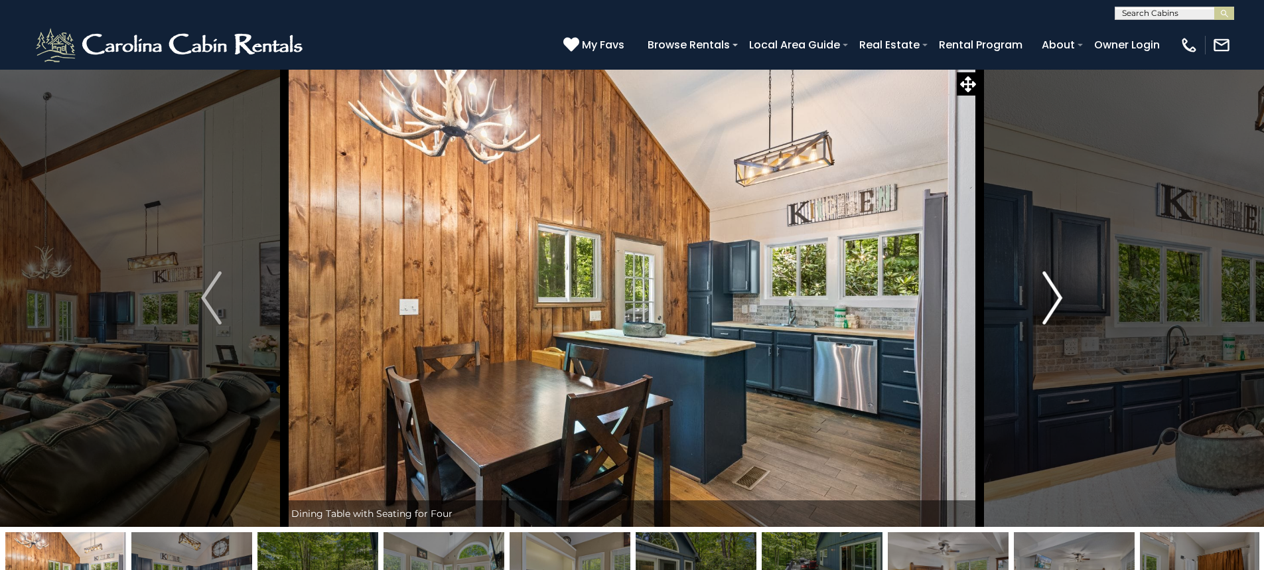
click at [1052, 303] on img "Next" at bounding box center [1052, 297] width 20 height 53
